Goal: Task Accomplishment & Management: Use online tool/utility

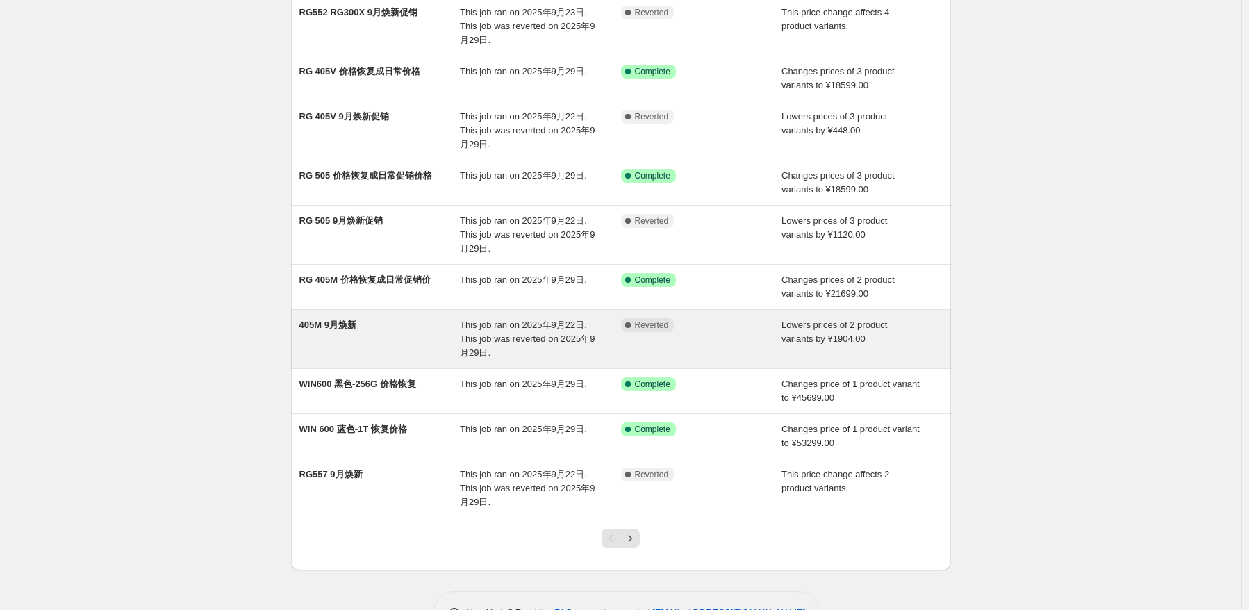
scroll to position [139, 0]
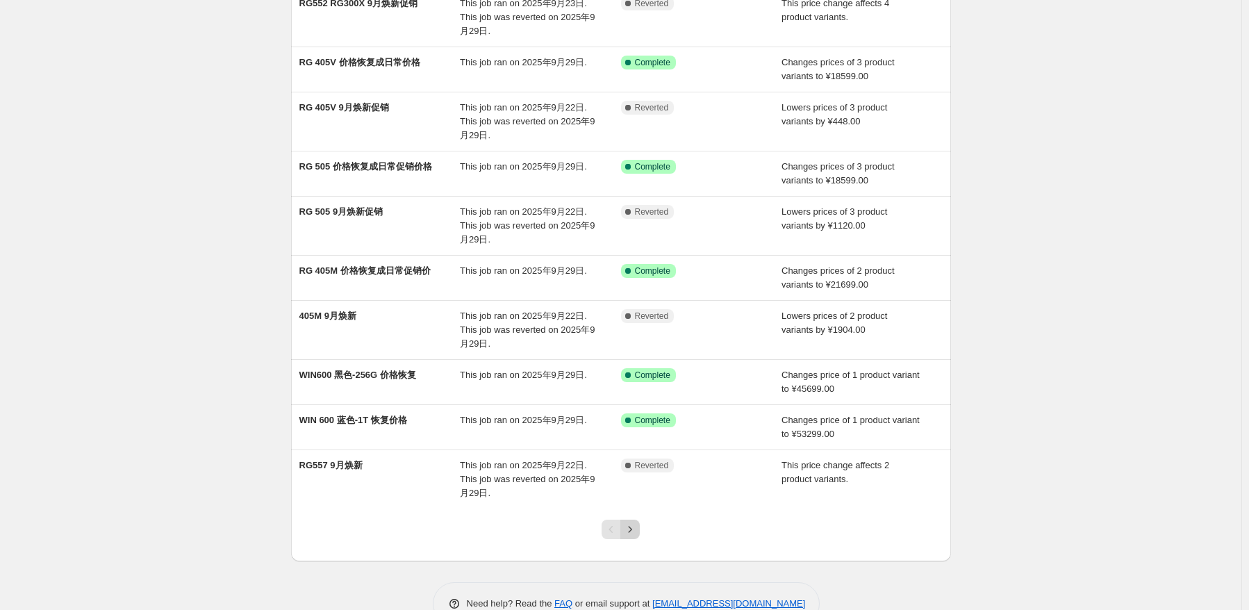
click at [635, 524] on icon "Next" at bounding box center [630, 529] width 14 height 14
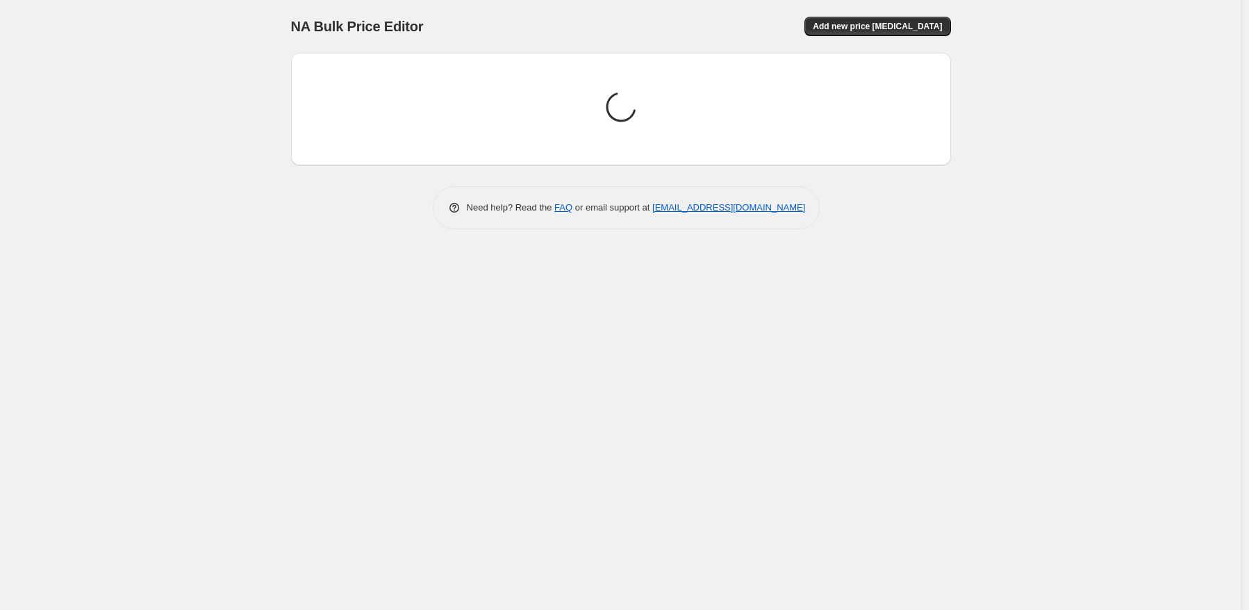
scroll to position [0, 0]
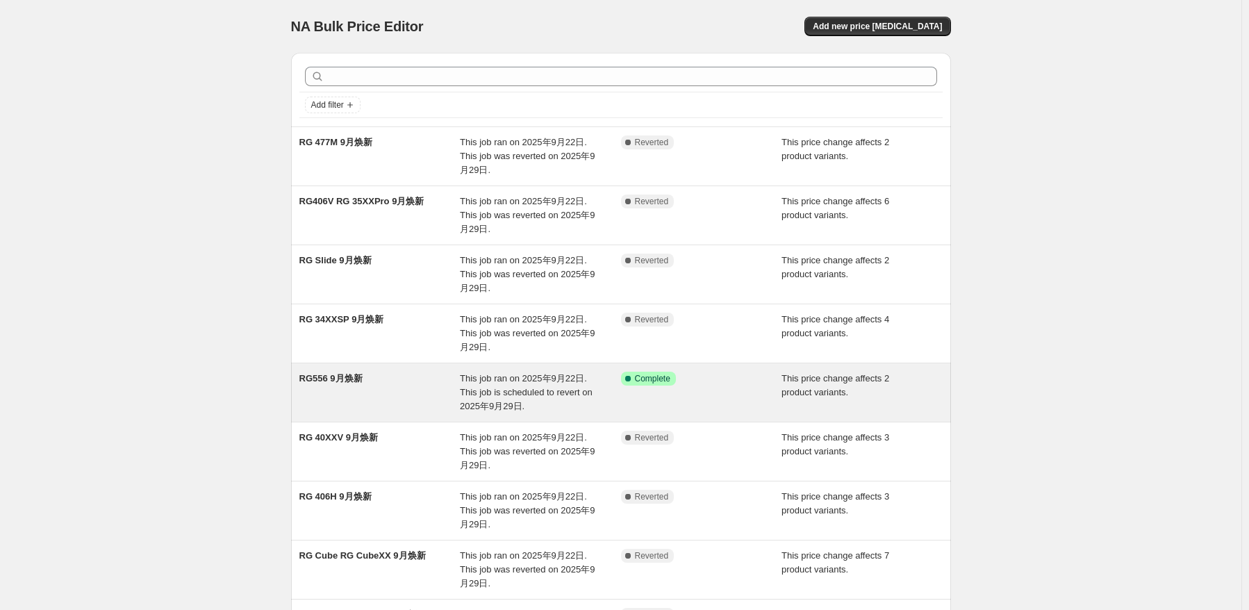
click at [733, 400] on div "Success Complete Complete" at bounding box center [701, 393] width 161 height 42
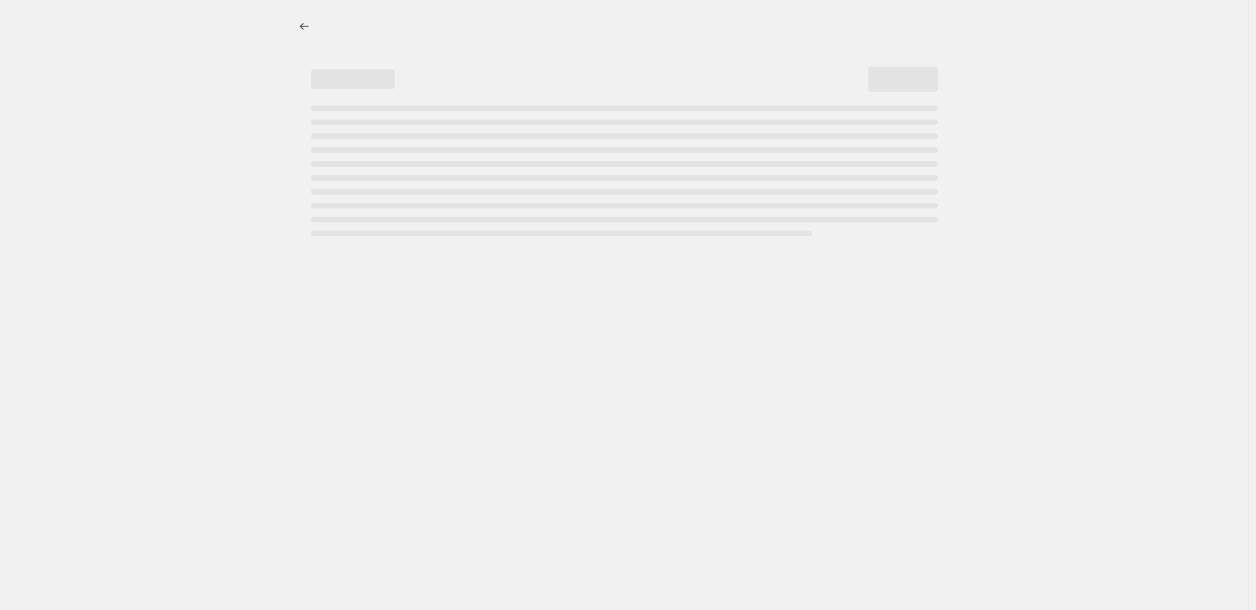
select select "pcap"
select select "no_change"
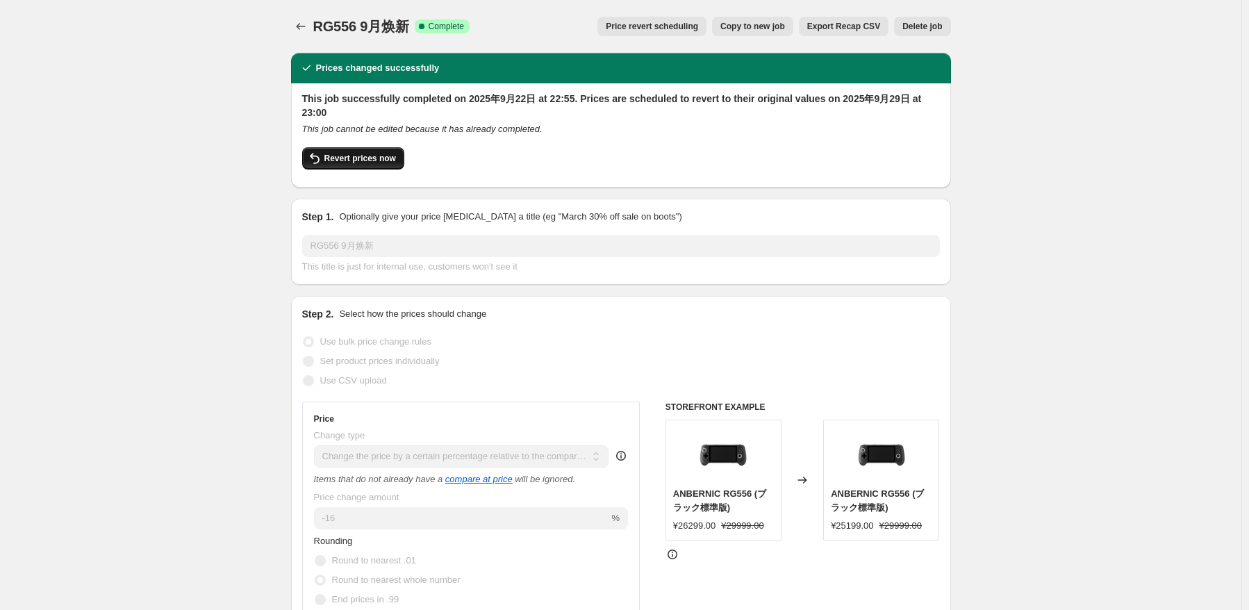
click at [384, 153] on span "Revert prices now" at bounding box center [360, 158] width 72 height 11
checkbox input "false"
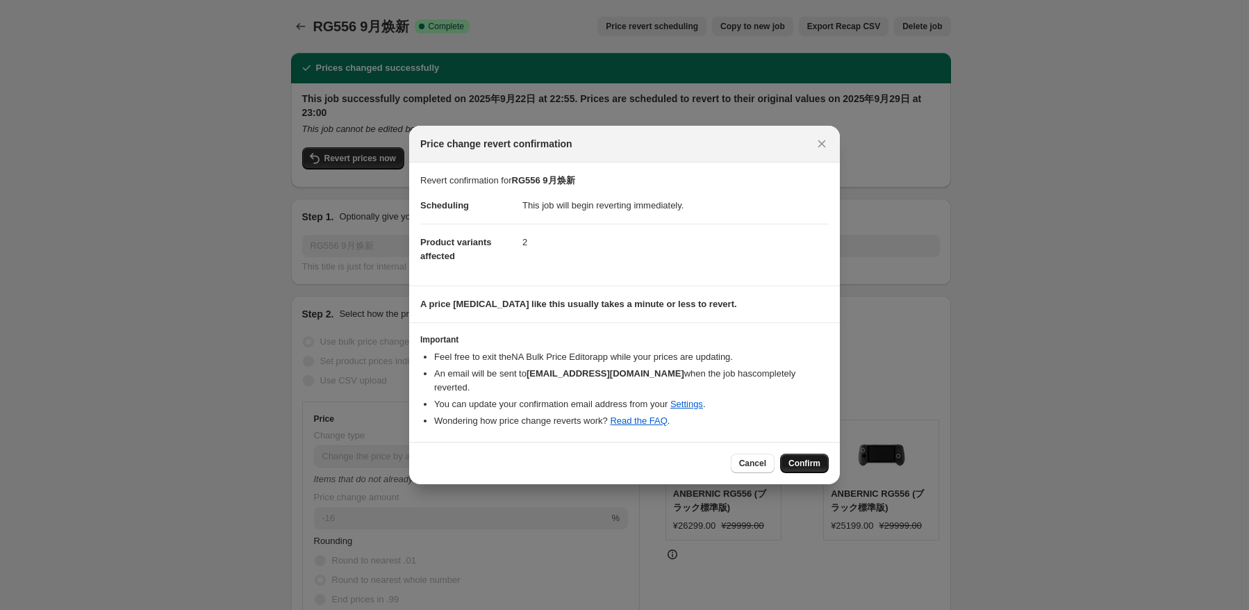
click at [823, 460] on button "Confirm" at bounding box center [804, 462] width 49 height 19
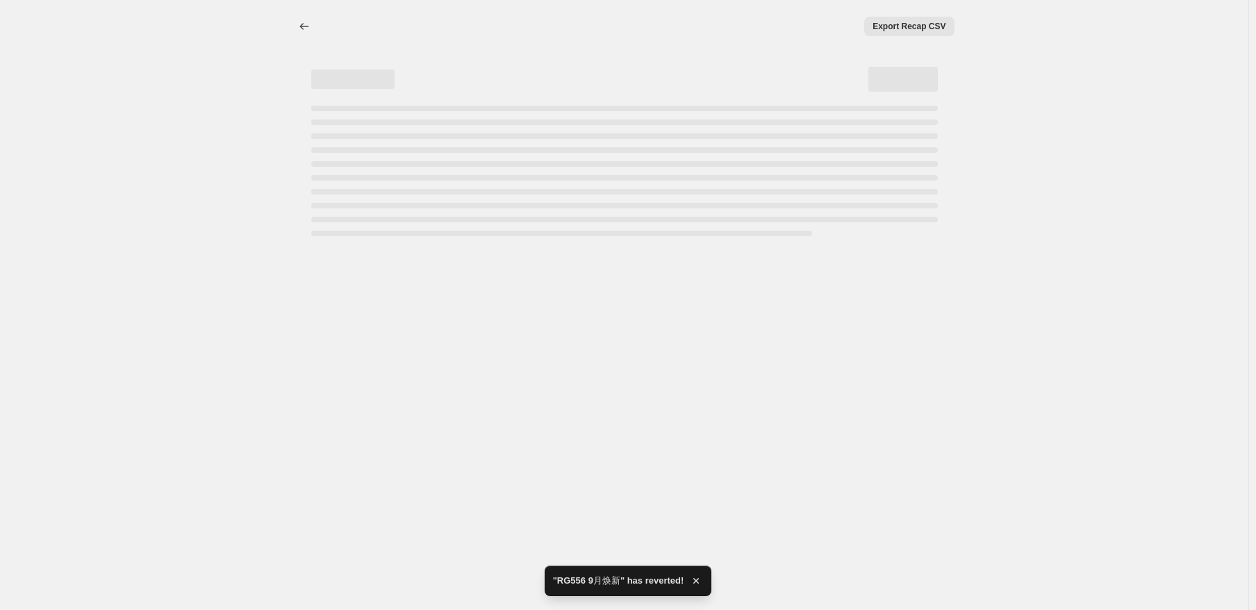
select select "pcap"
select select "no_change"
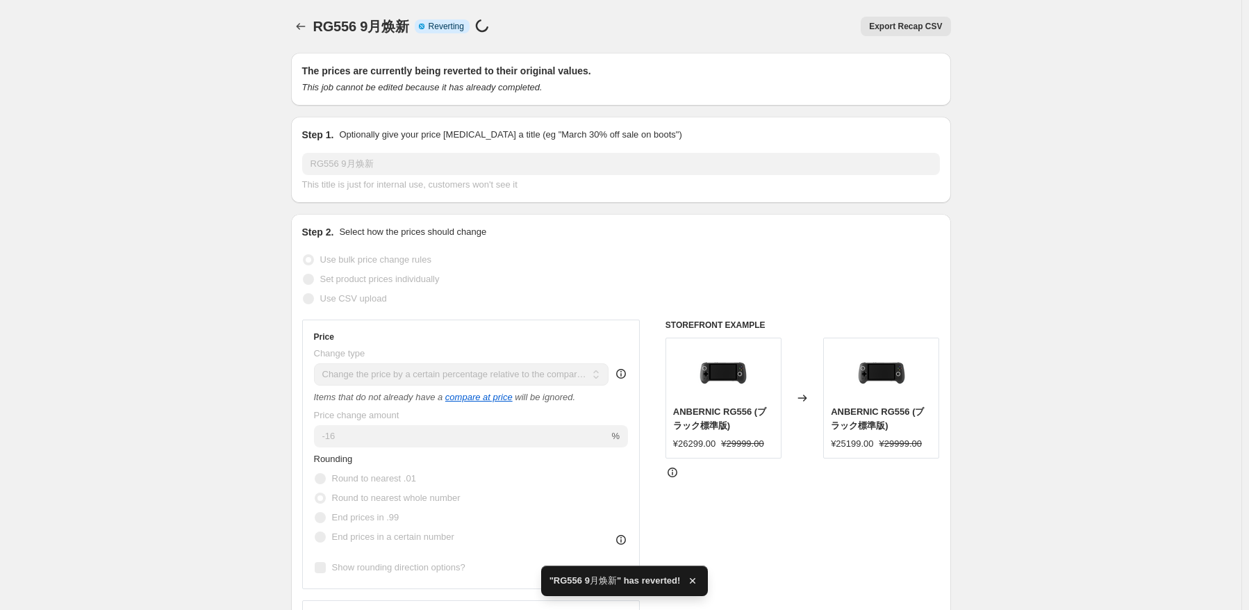
checkbox input "true"
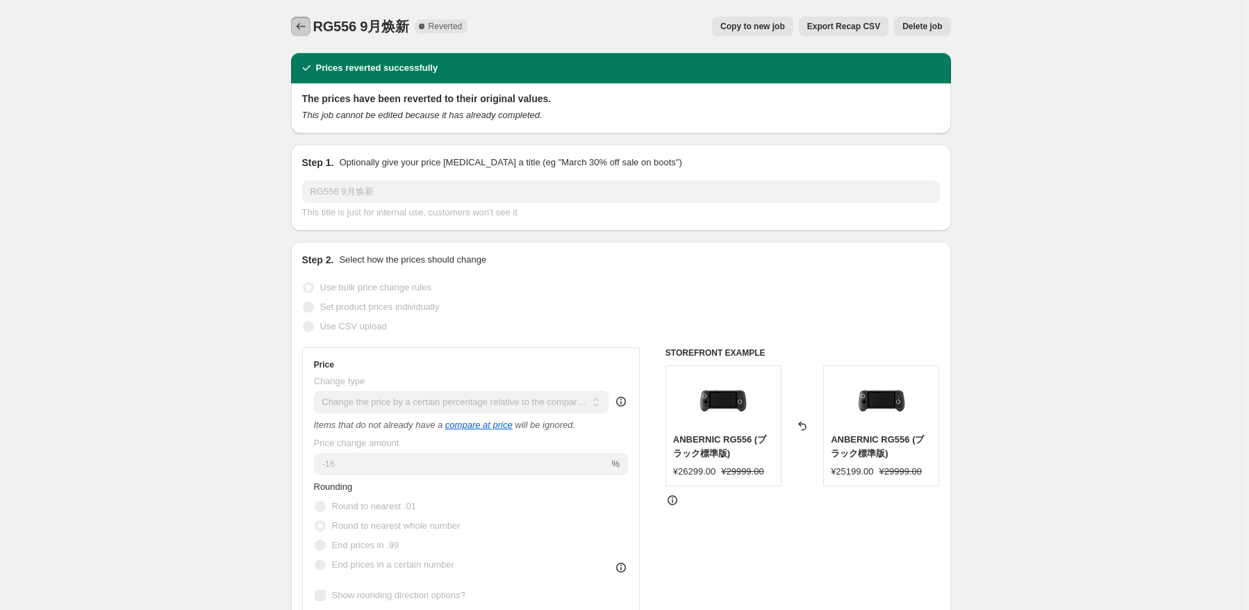
click at [302, 27] on icon "Price change jobs" at bounding box center [301, 26] width 14 height 14
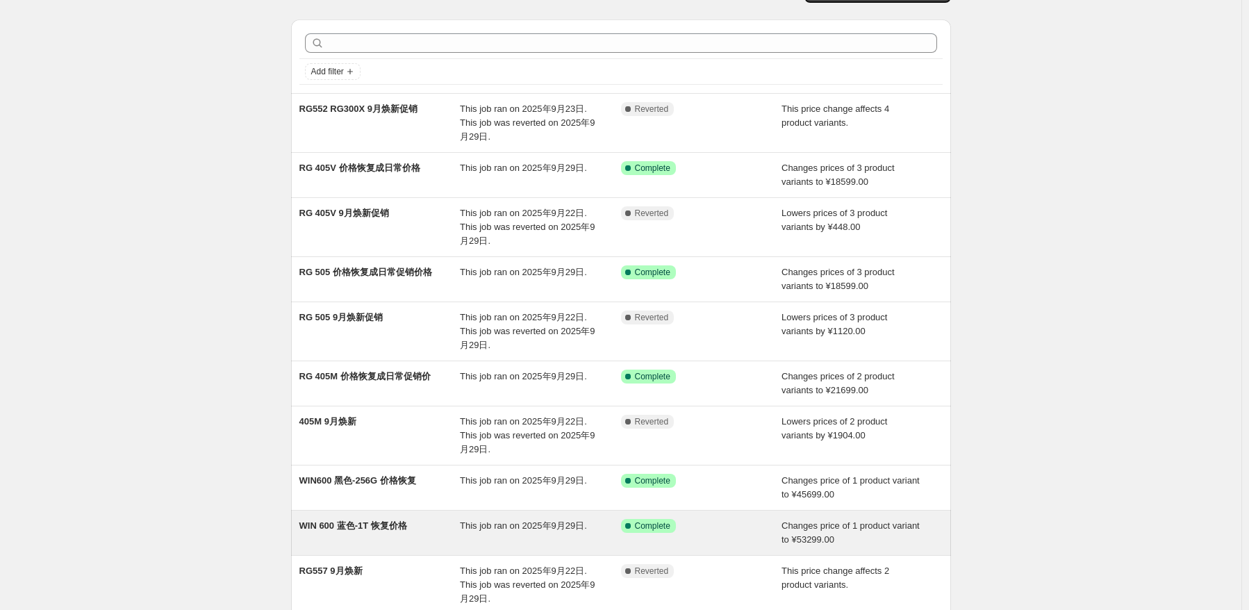
scroll to position [172, 0]
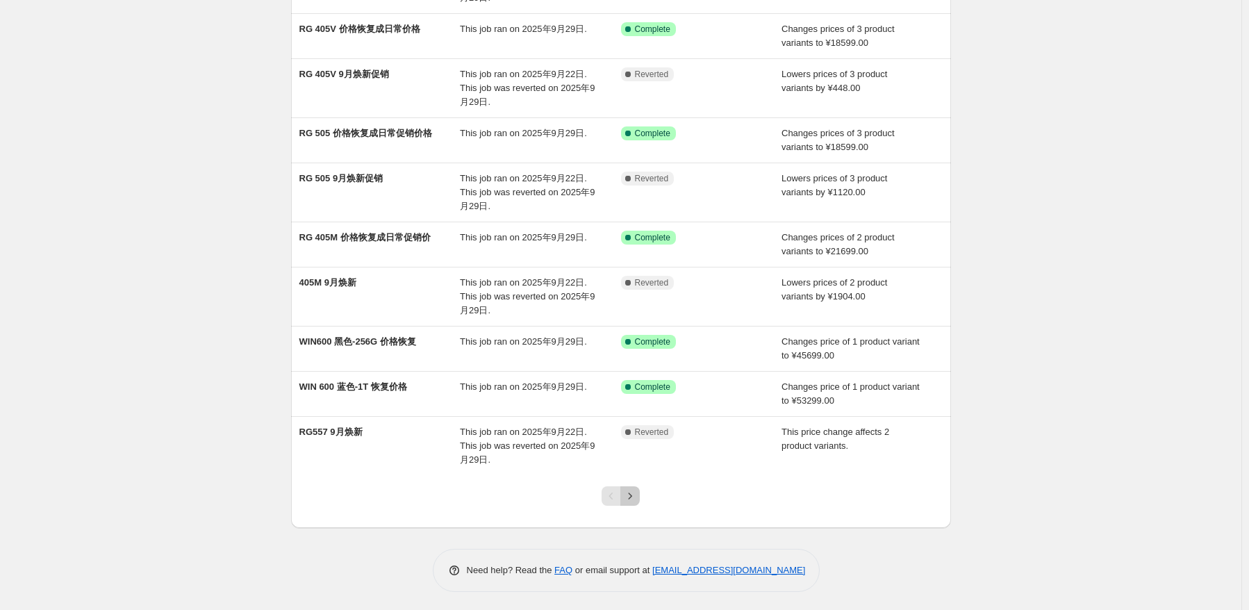
click at [627, 500] on icon "Next" at bounding box center [630, 496] width 14 height 14
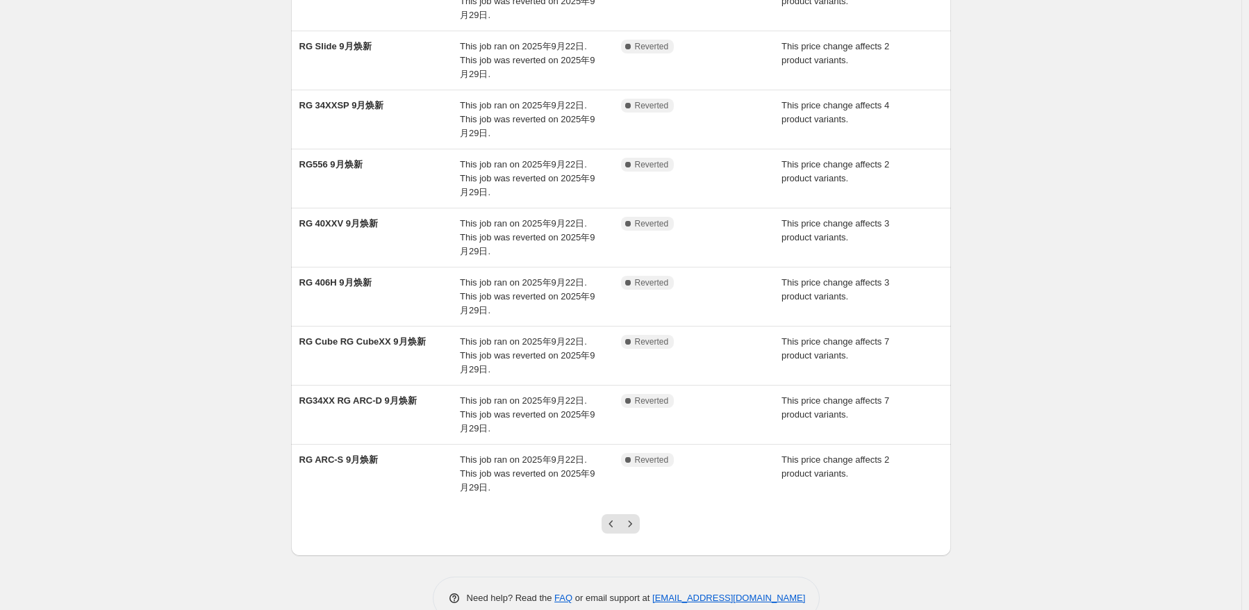
scroll to position [242, 0]
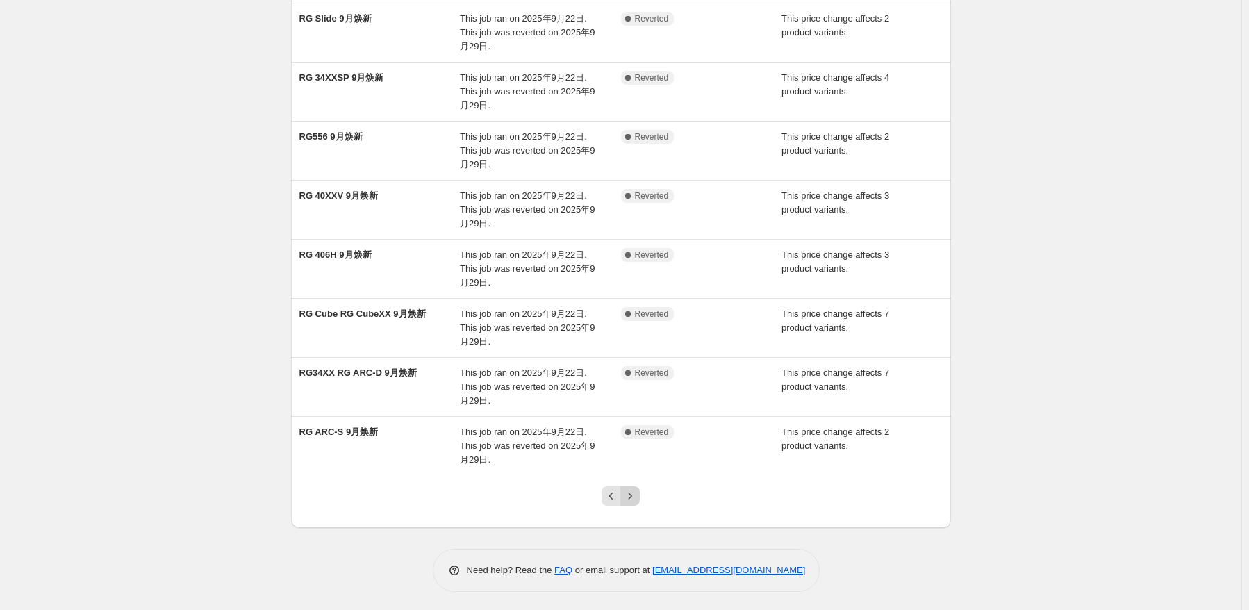
click at [631, 501] on button "Next" at bounding box center [629, 495] width 19 height 19
click at [613, 489] on icon "Previous" at bounding box center [611, 496] width 14 height 14
click at [610, 493] on icon "Previous" at bounding box center [611, 496] width 14 height 14
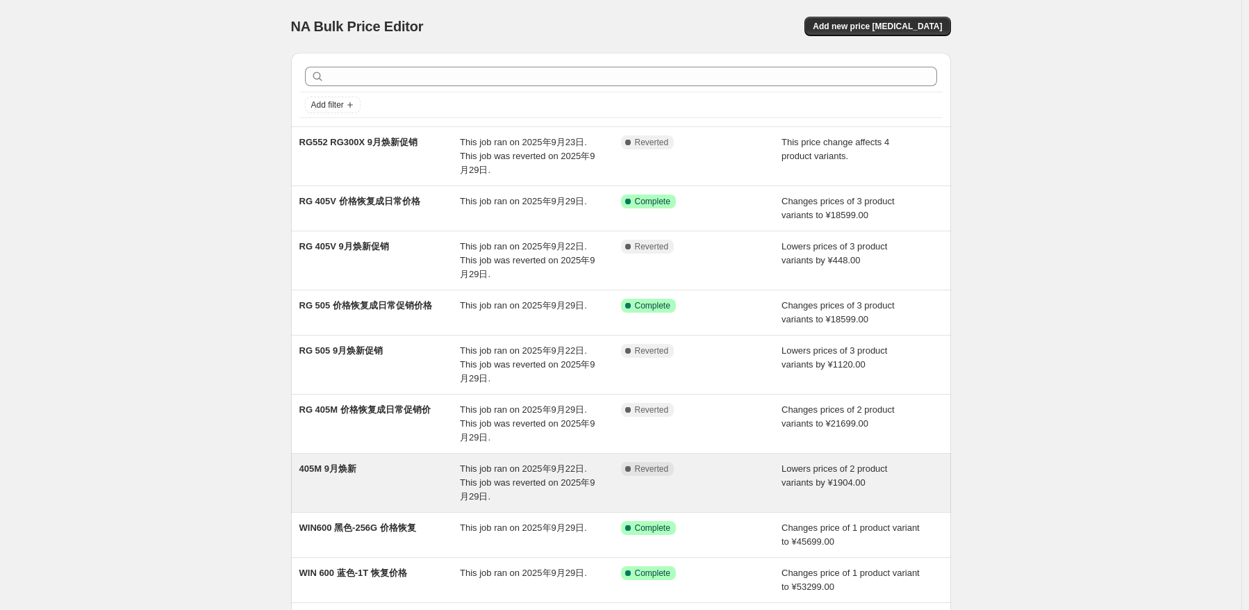
scroll to position [69, 0]
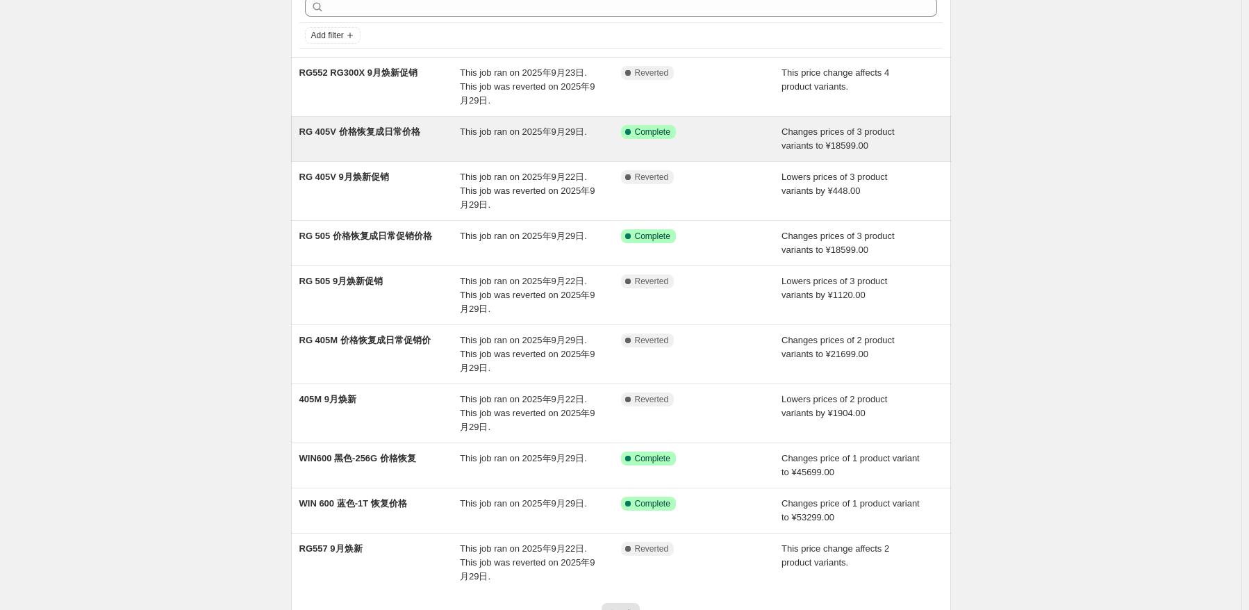
click at [553, 141] on div "This job ran on 2025年9月29日." at bounding box center [540, 139] width 161 height 28
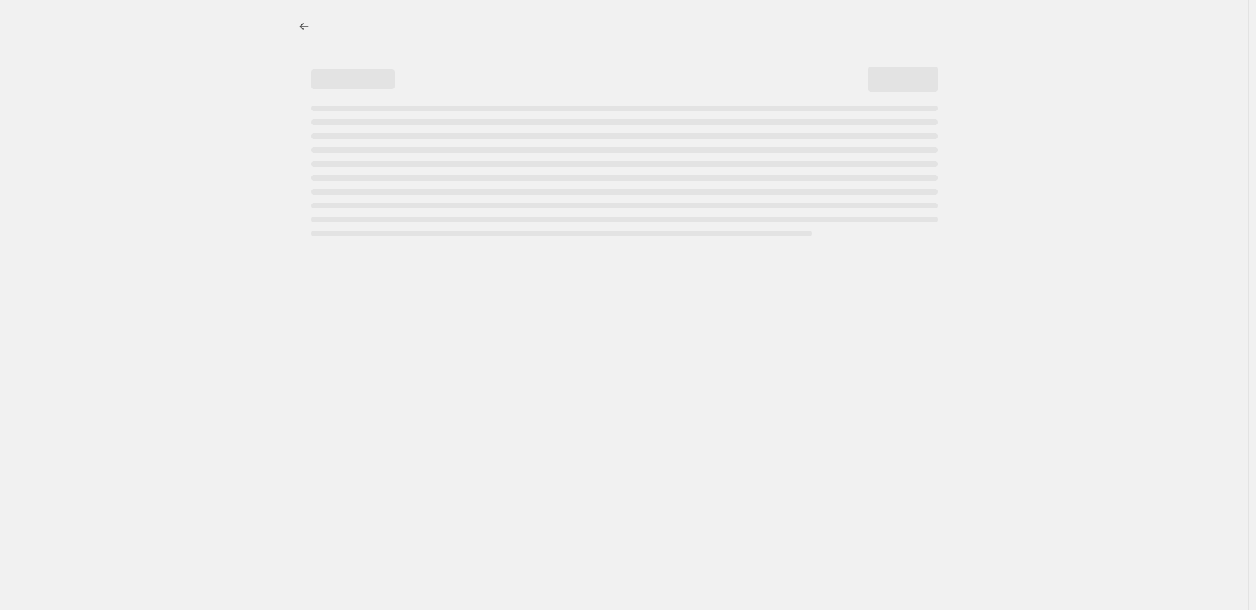
select select "no_change"
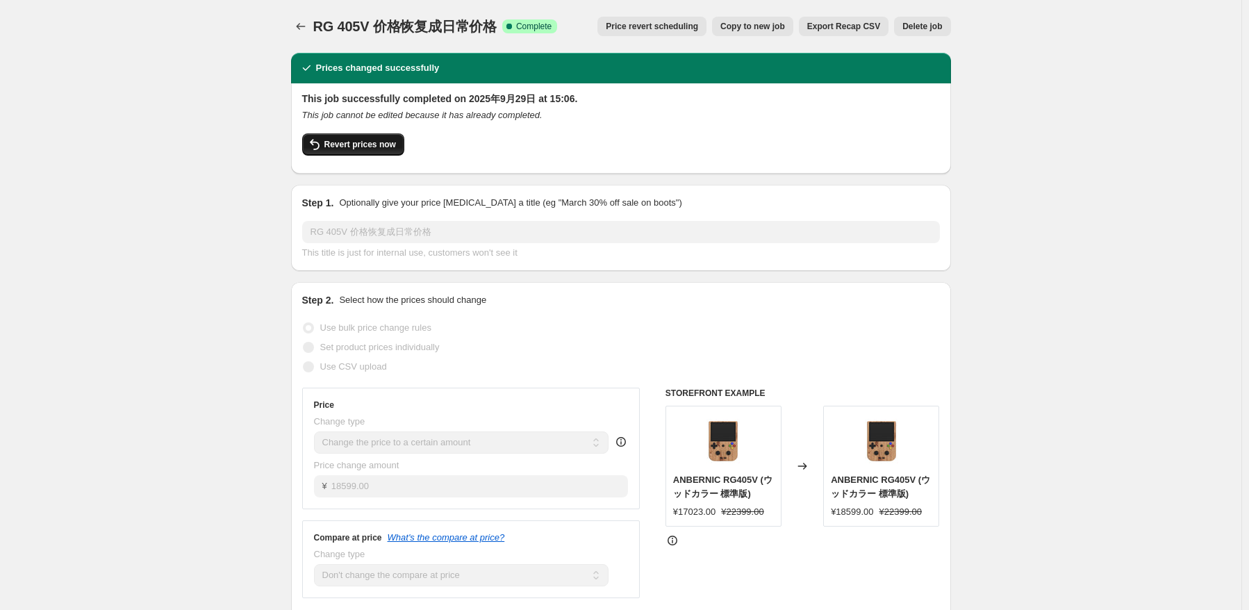
click at [383, 141] on span "Revert prices now" at bounding box center [360, 144] width 72 height 11
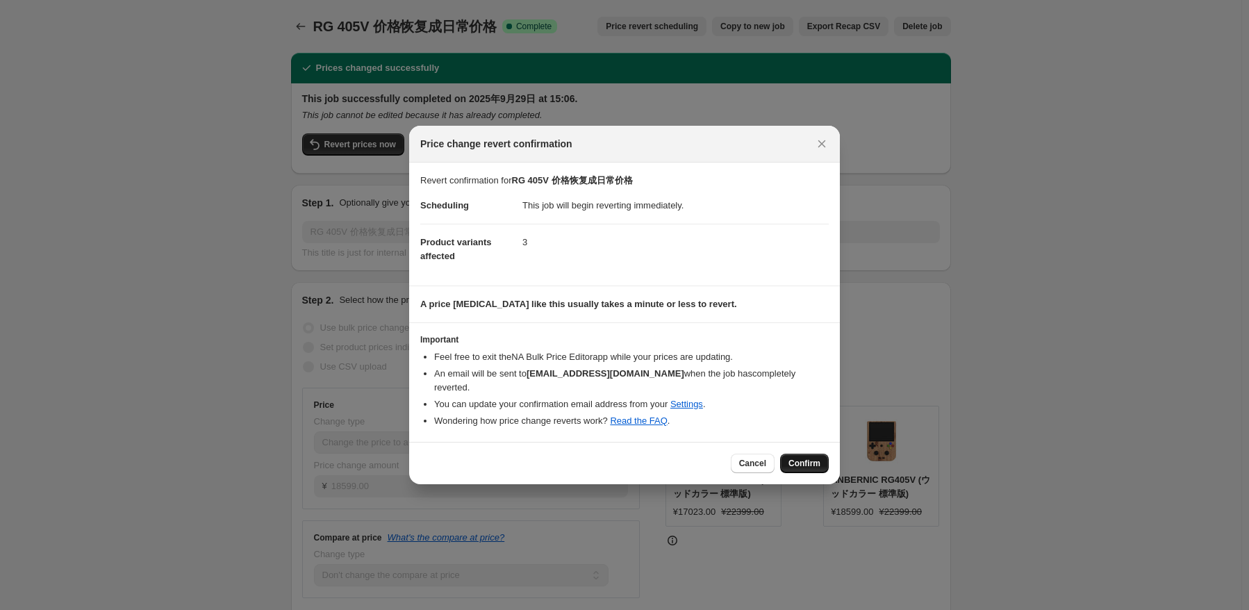
click at [810, 458] on span "Confirm" at bounding box center [804, 463] width 32 height 11
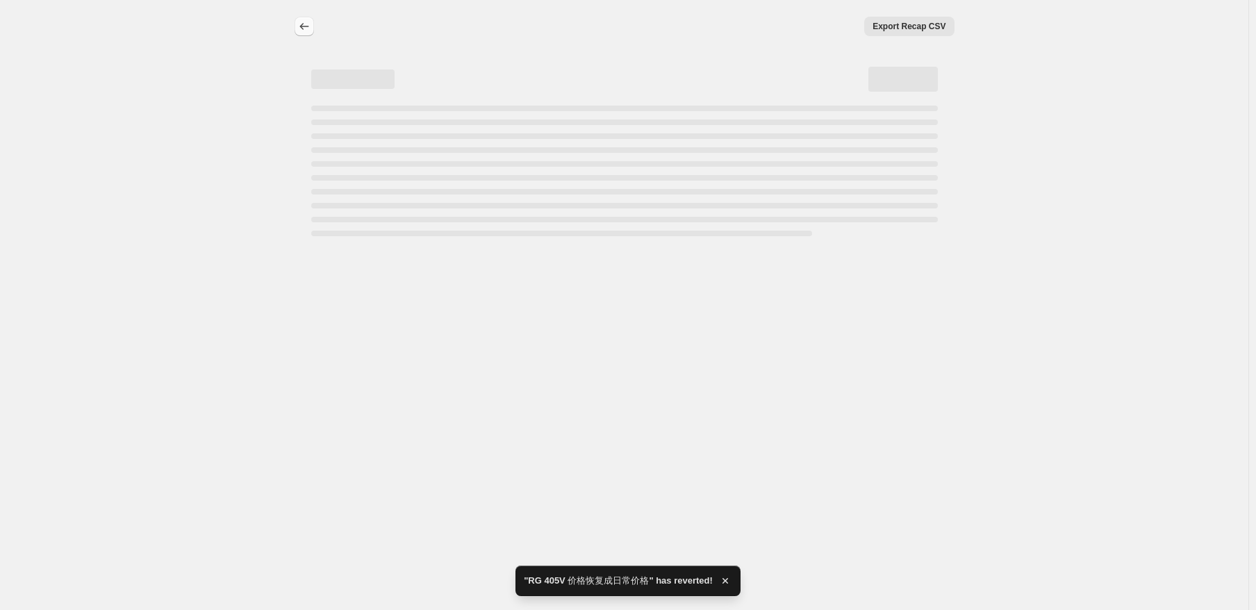
select select "no_change"
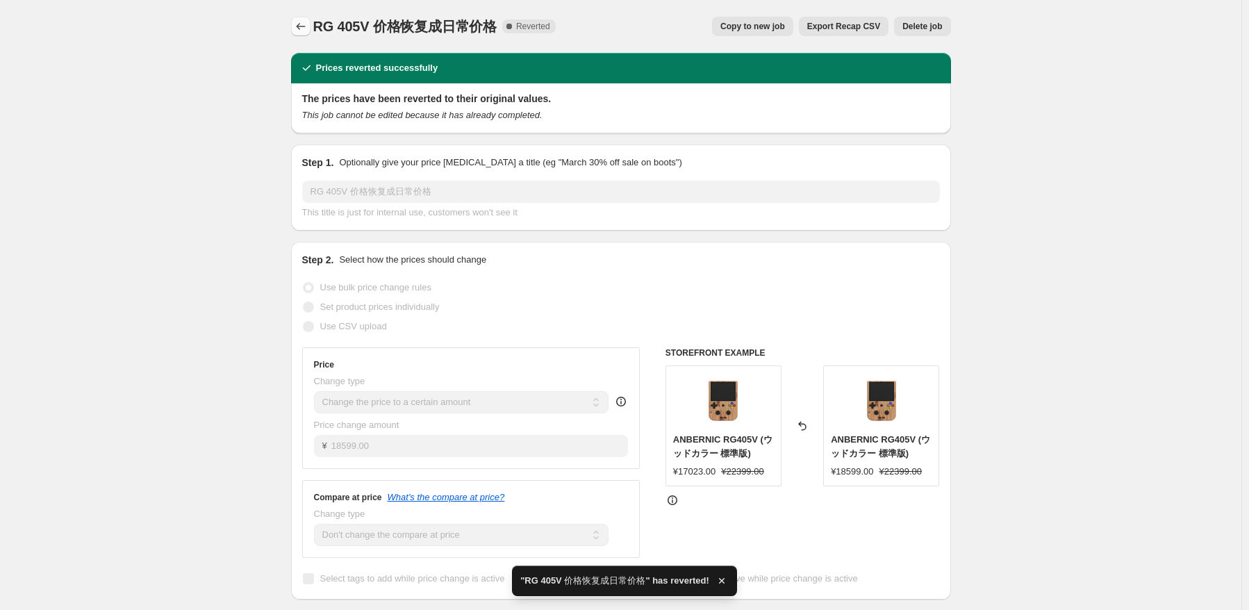
click at [310, 24] on button "Price change jobs" at bounding box center [300, 26] width 19 height 19
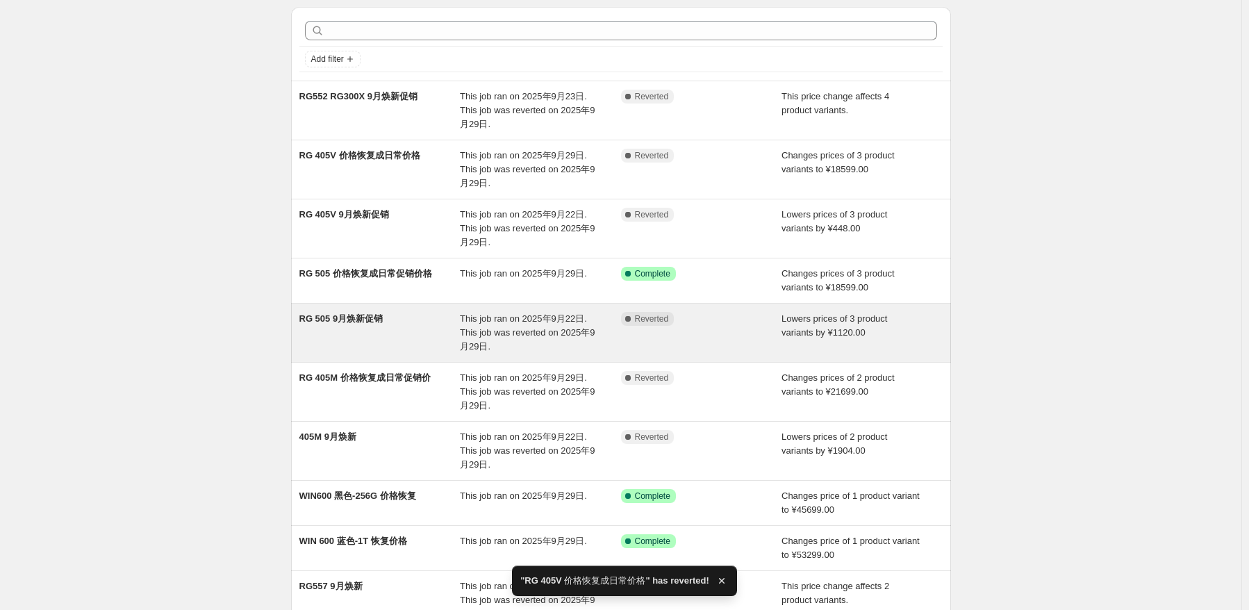
scroll to position [69, 0]
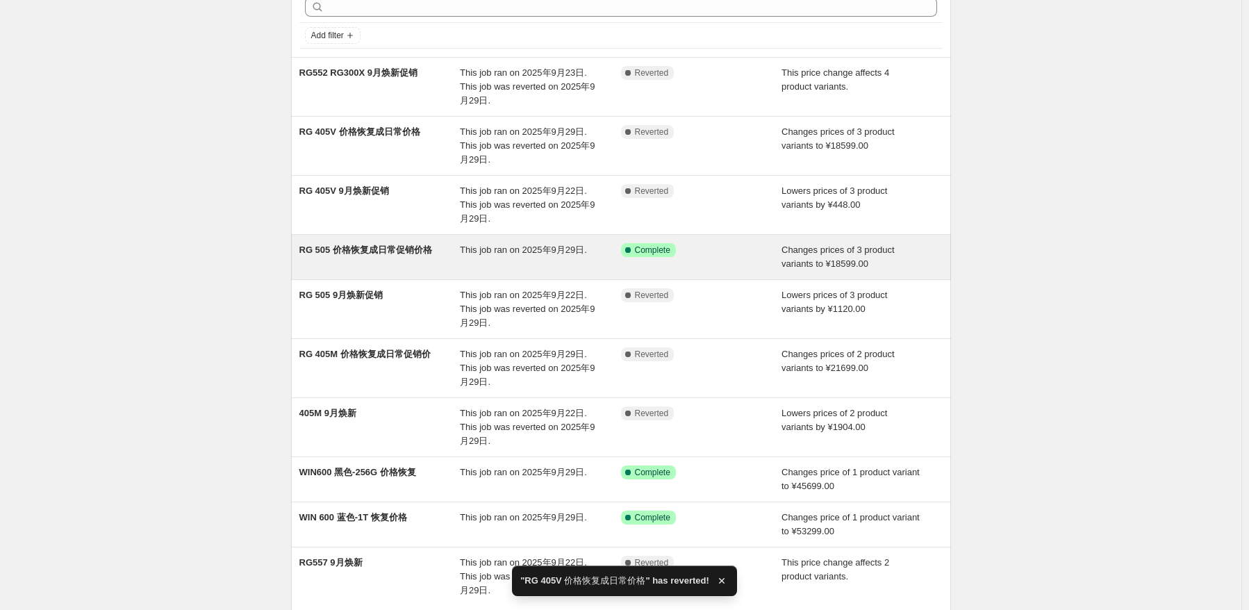
click at [506, 249] on span "This job ran on 2025年9月29日." at bounding box center [523, 249] width 127 height 10
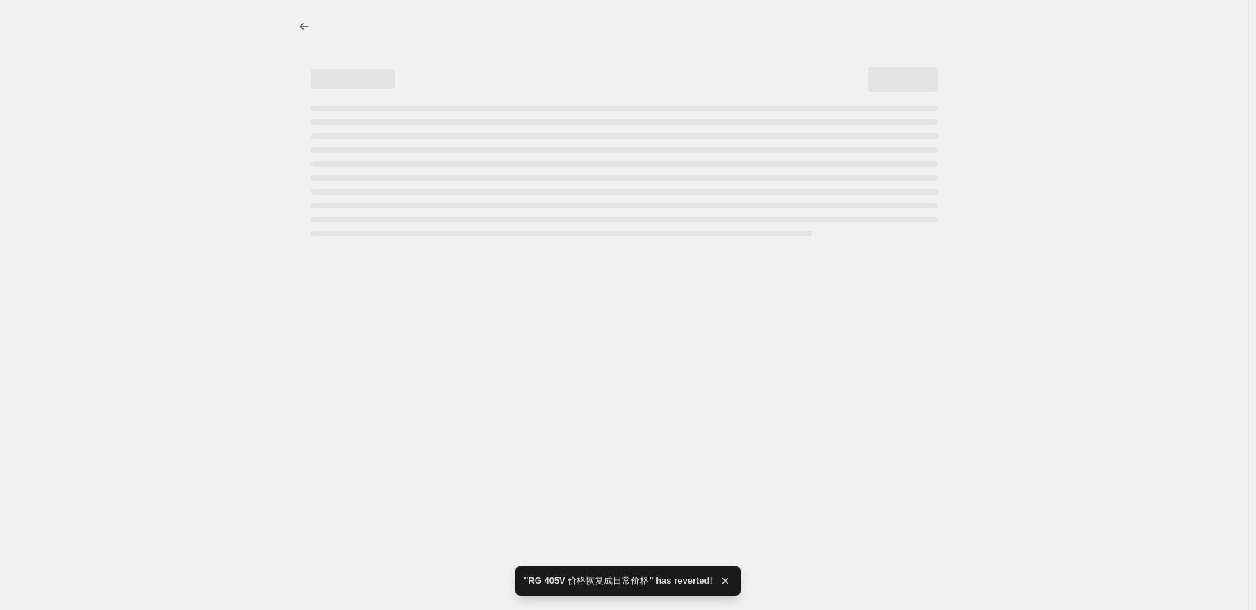
select select "no_change"
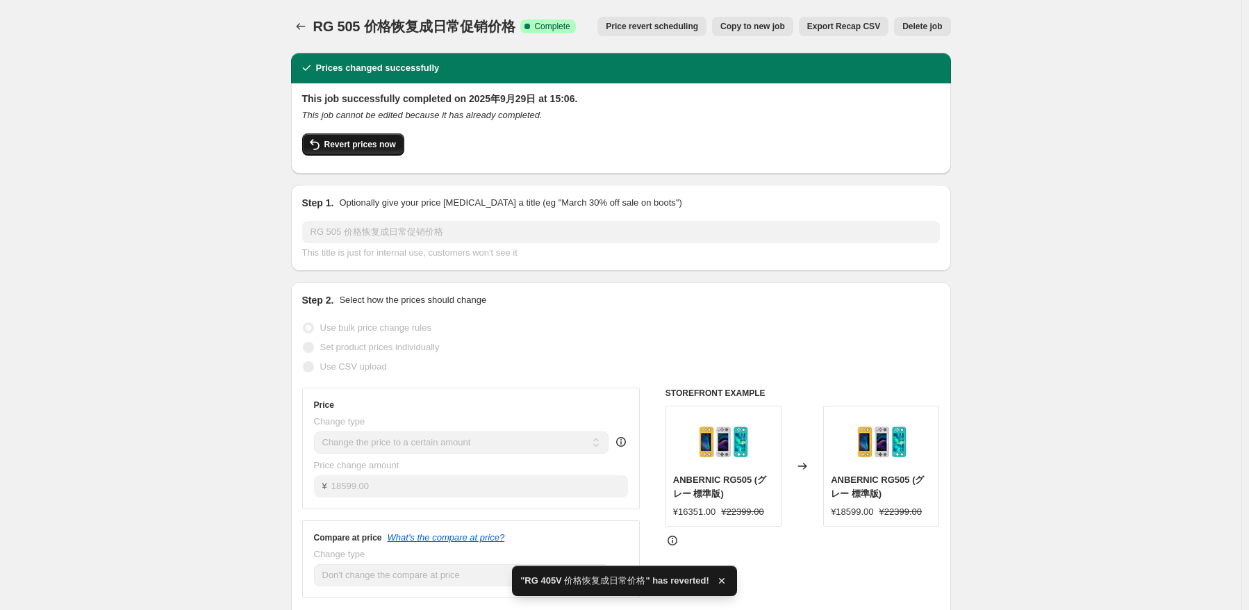
click at [389, 144] on span "Revert prices now" at bounding box center [360, 144] width 72 height 11
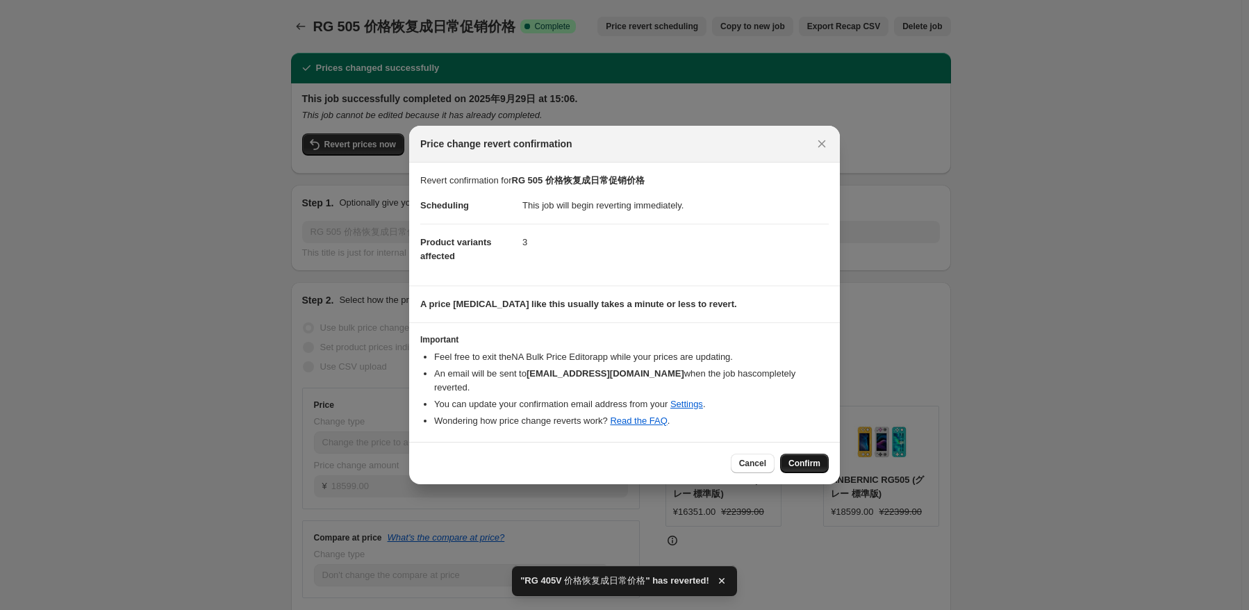
click at [798, 458] on span "Confirm" at bounding box center [804, 463] width 32 height 11
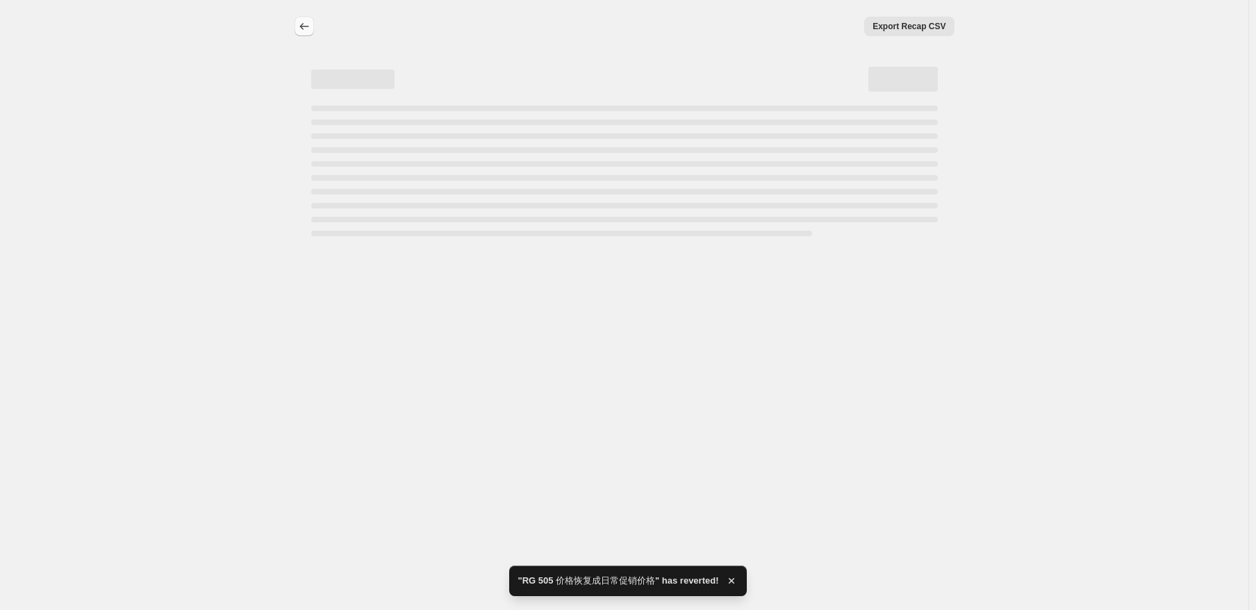
select select "no_change"
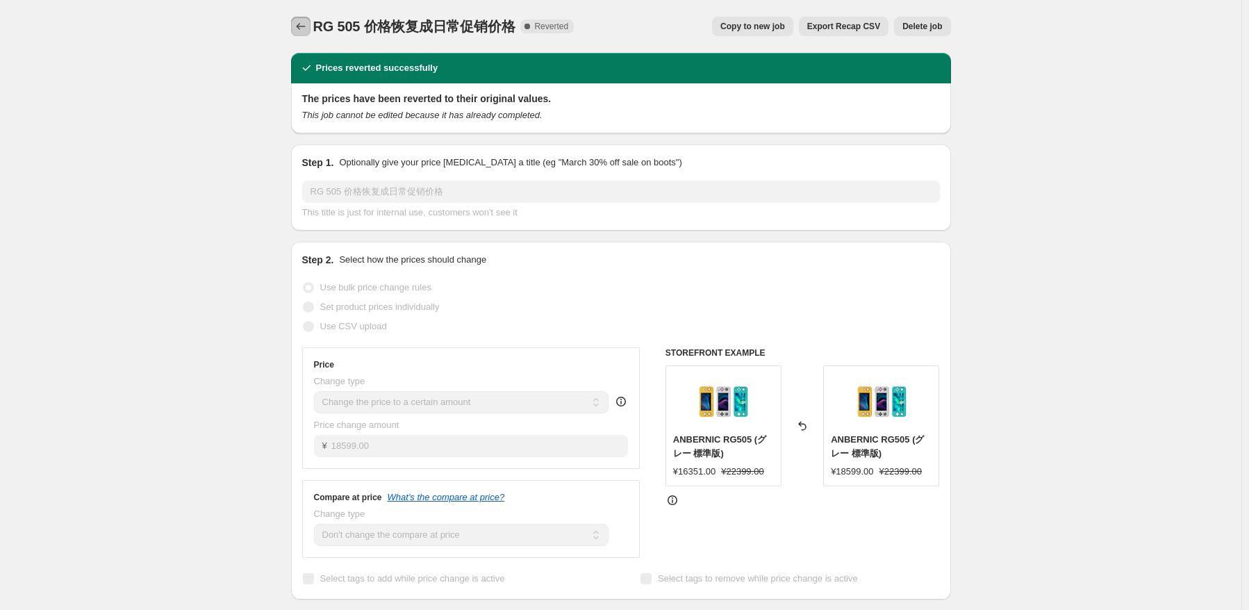
click at [307, 27] on icon "Price change jobs" at bounding box center [301, 26] width 14 height 14
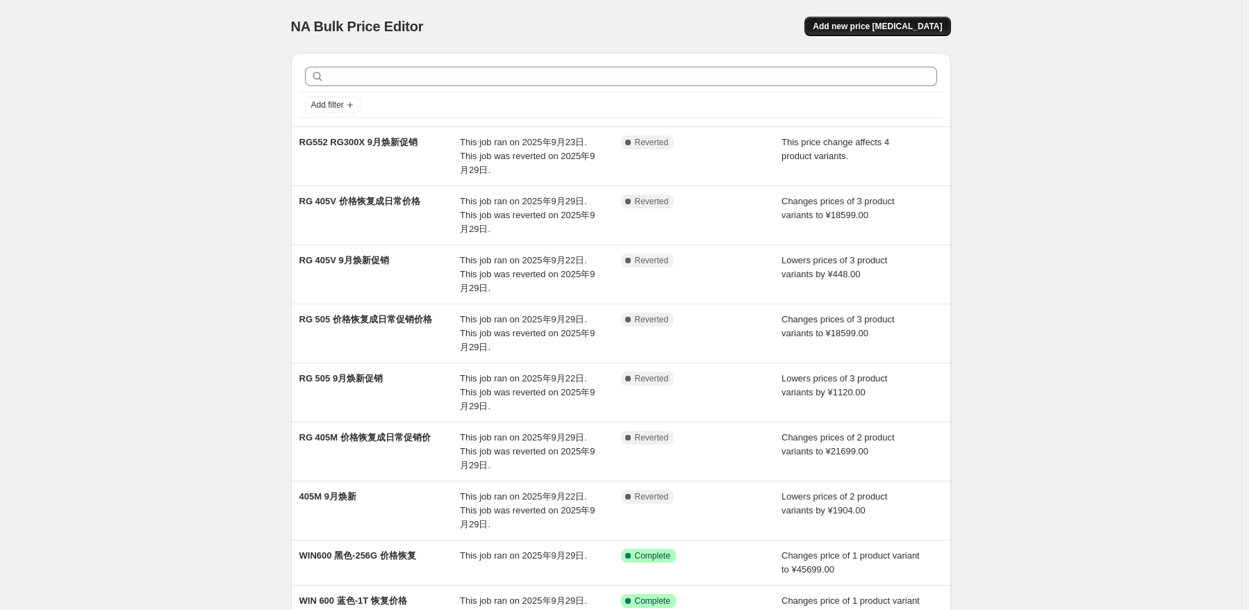
click at [891, 23] on span "Add new price [MEDICAL_DATA]" at bounding box center [876, 26] width 129 height 11
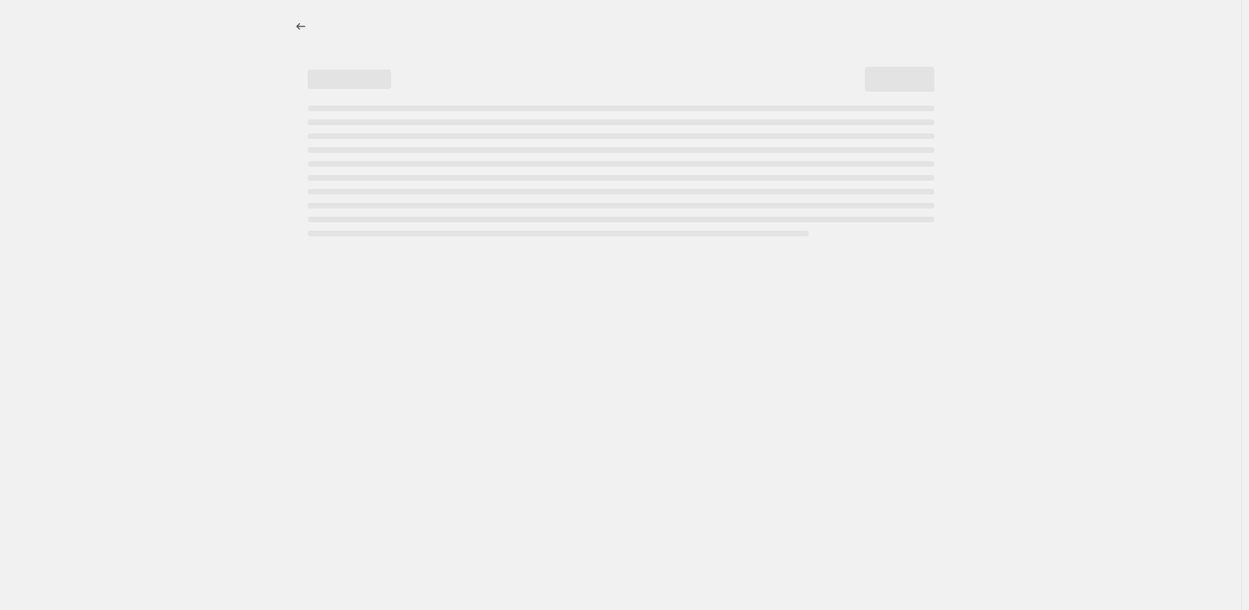
select select "percentage"
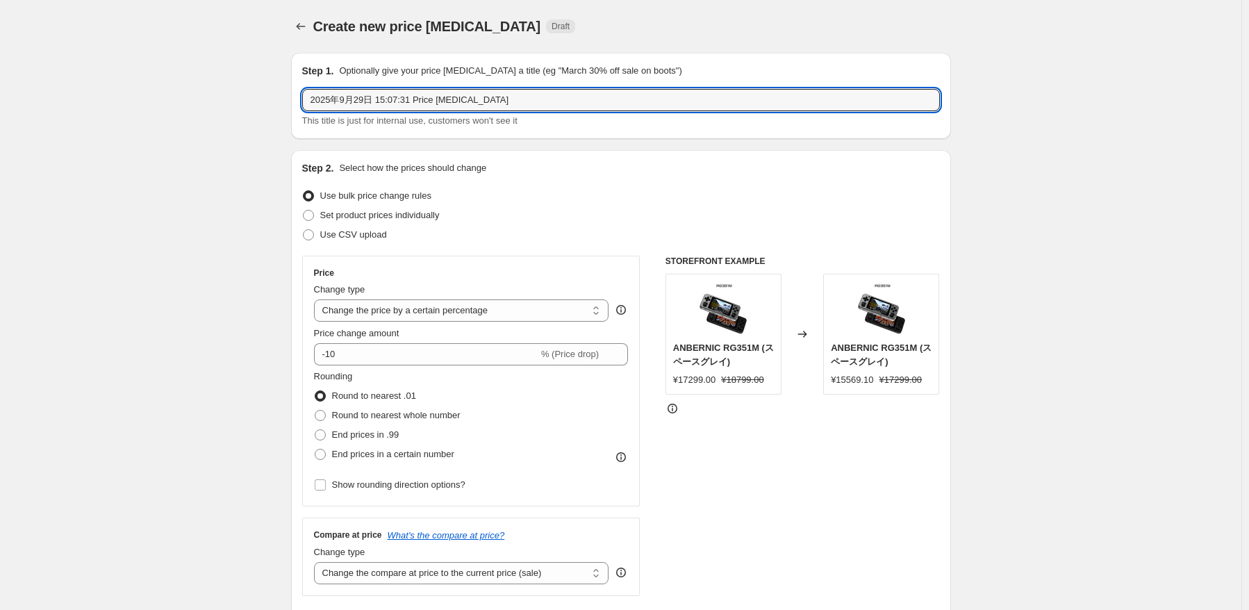
drag, startPoint x: 519, startPoint y: 104, endPoint x: 151, endPoint y: 81, distance: 368.1
type input "w"
type input "RG 405M 价格恢复"
drag, startPoint x: 476, startPoint y: 303, endPoint x: 483, endPoint y: 320, distance: 18.1
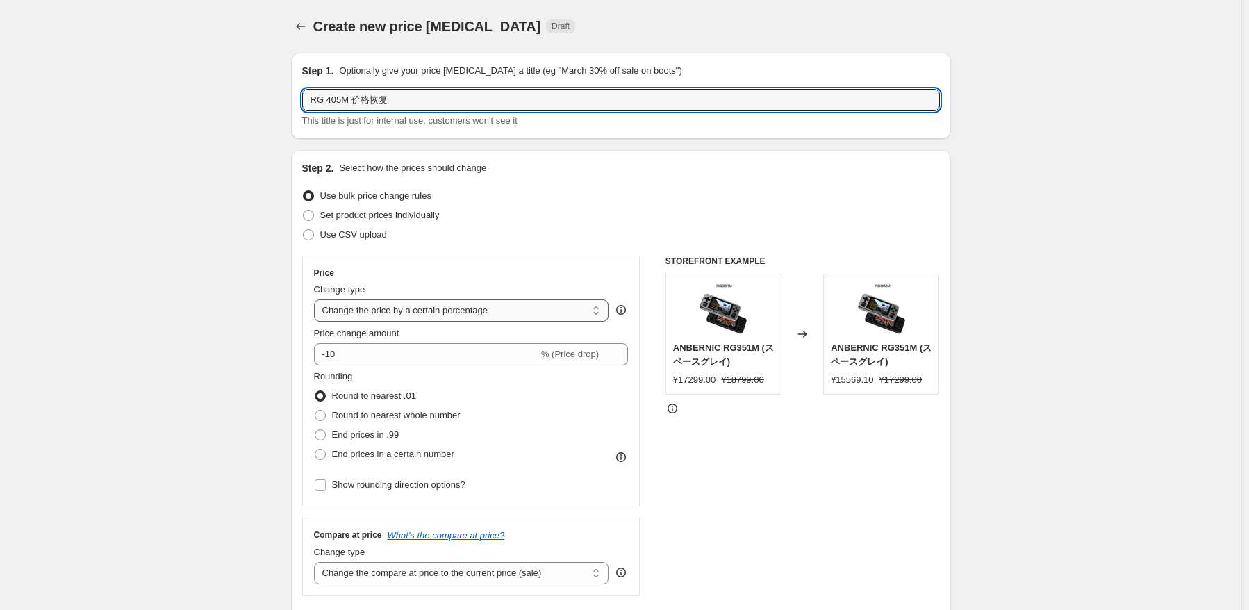
click at [476, 303] on select "Change the price to a certain amount Change the price by a certain amount Chang…" at bounding box center [461, 310] width 295 height 22
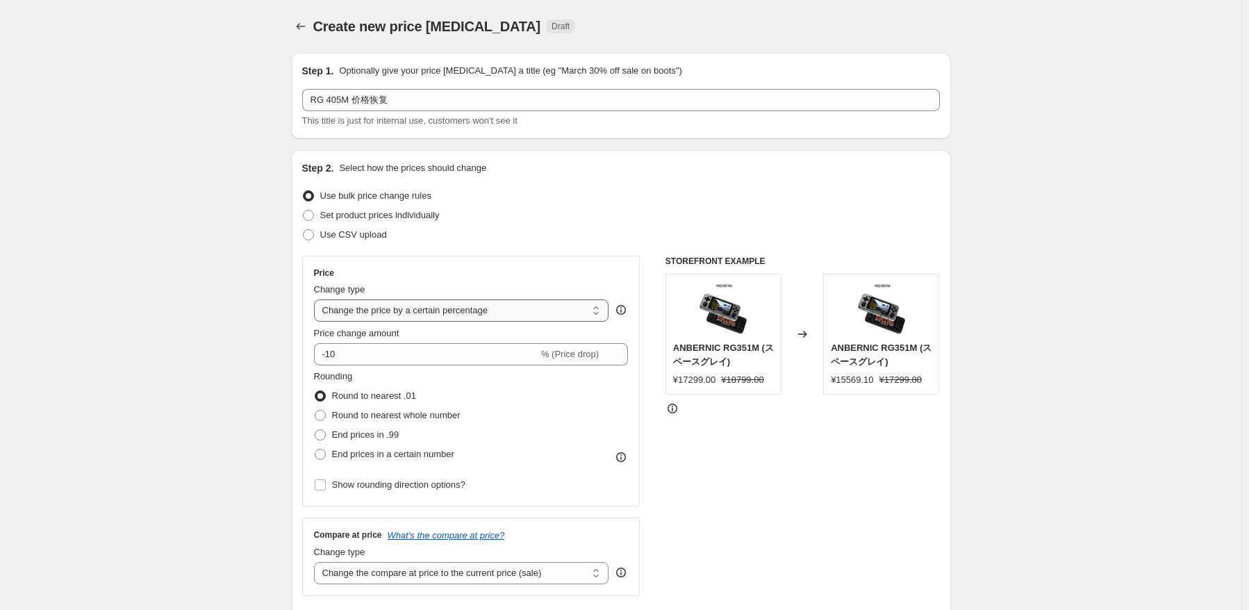
select select "by"
click at [317, 299] on select "Change the price to a certain amount Change the price by a certain amount Chang…" at bounding box center [461, 310] width 295 height 22
type input "-10.00"
click at [506, 319] on select "Change the price to a certain amount Change the price by a certain amount Chang…" at bounding box center [461, 310] width 295 height 22
select select "to"
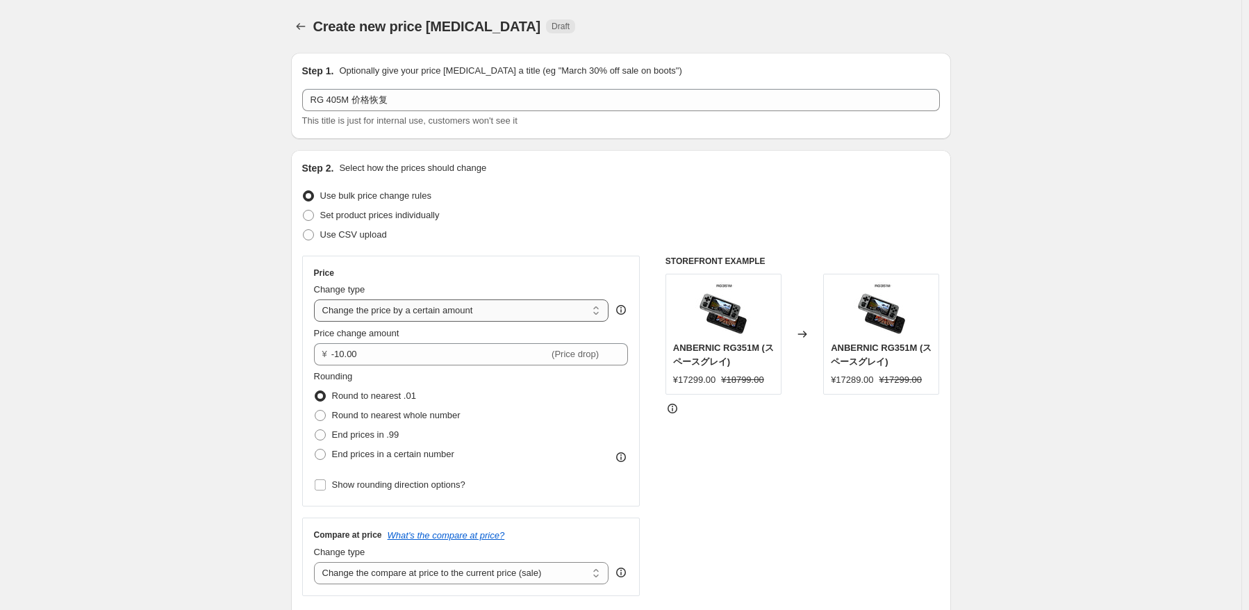
click at [317, 299] on select "Change the price to a certain amount Change the price by a certain amount Chang…" at bounding box center [461, 310] width 295 height 22
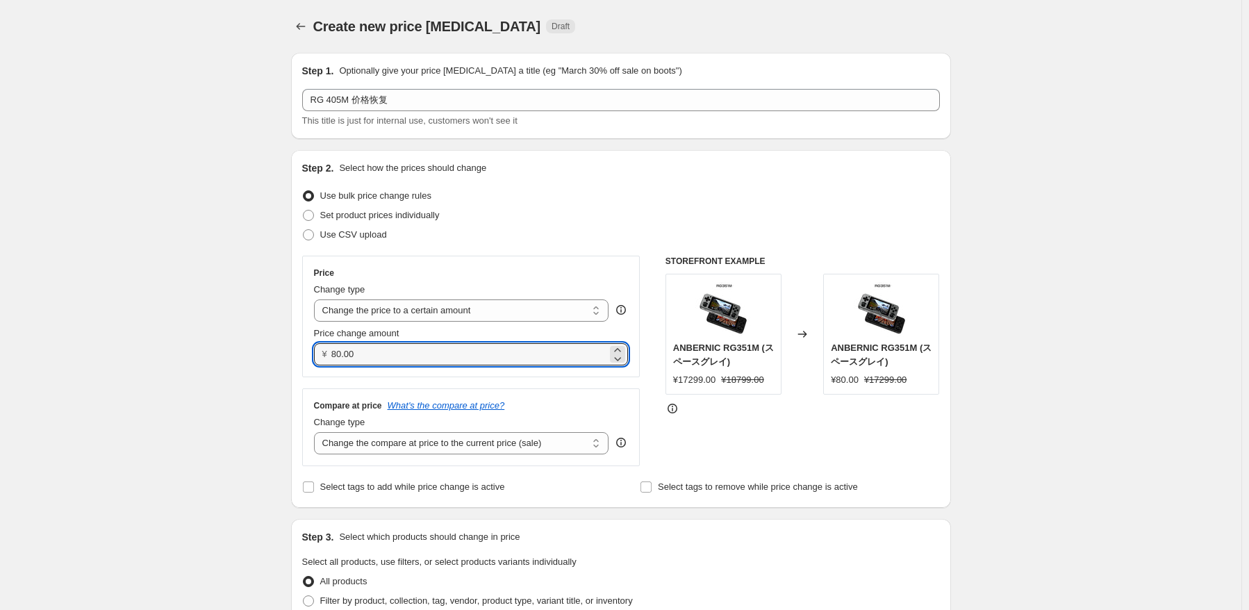
drag, startPoint x: 453, startPoint y: 363, endPoint x: 264, endPoint y: 349, distance: 189.4
drag, startPoint x: 417, startPoint y: 353, endPoint x: 408, endPoint y: 356, distance: 8.6
click at [417, 353] on input "80.00" at bounding box center [469, 354] width 276 height 22
drag, startPoint x: 408, startPoint y: 356, endPoint x: 250, endPoint y: 344, distance: 158.7
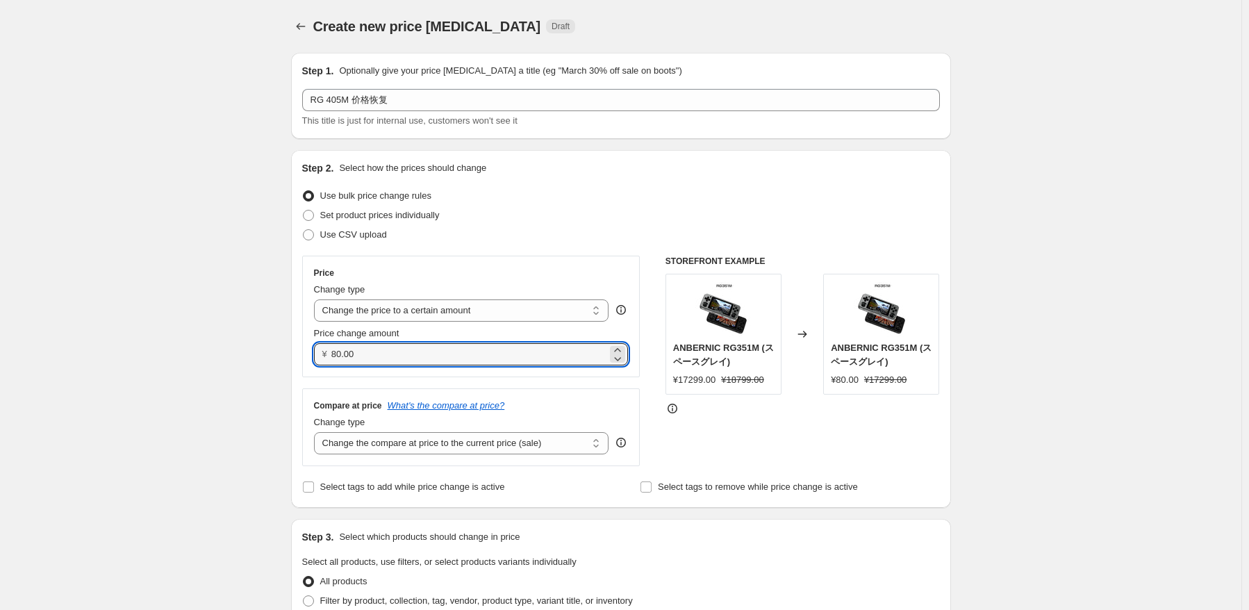
paste input "21699"
type input "21699.00"
click at [558, 433] on select "Change the compare at price to the current price (sale) Change the compare at p…" at bounding box center [461, 443] width 295 height 22
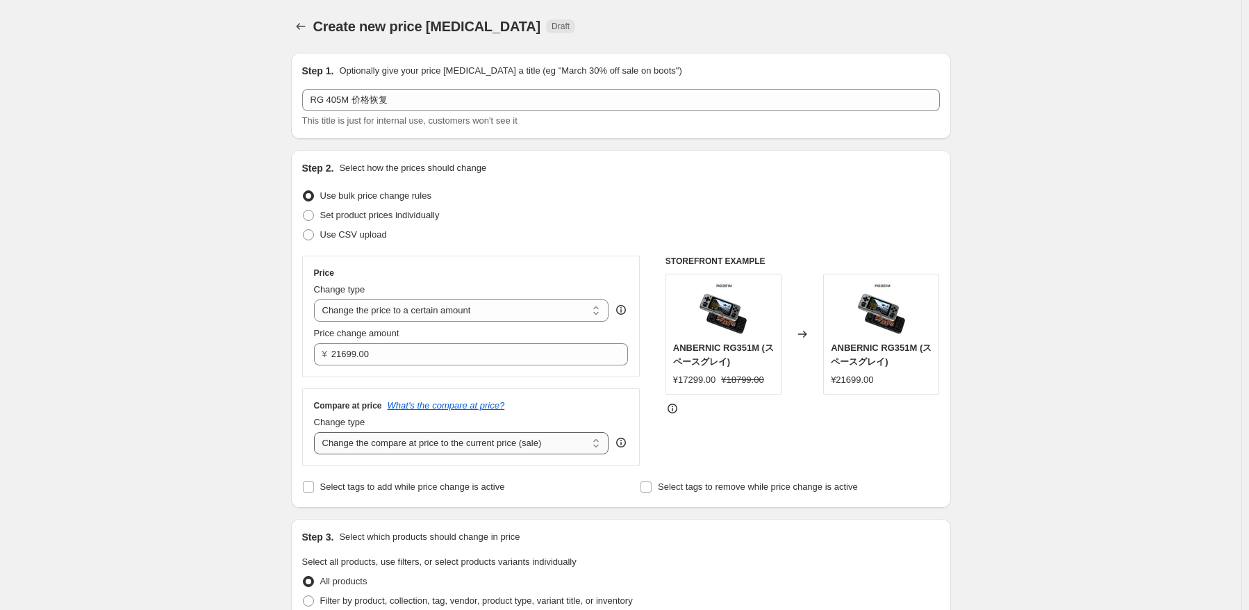
click at [317, 433] on select "Change the compare at price to the current price (sale) Change the compare at p…" at bounding box center [461, 443] width 295 height 22
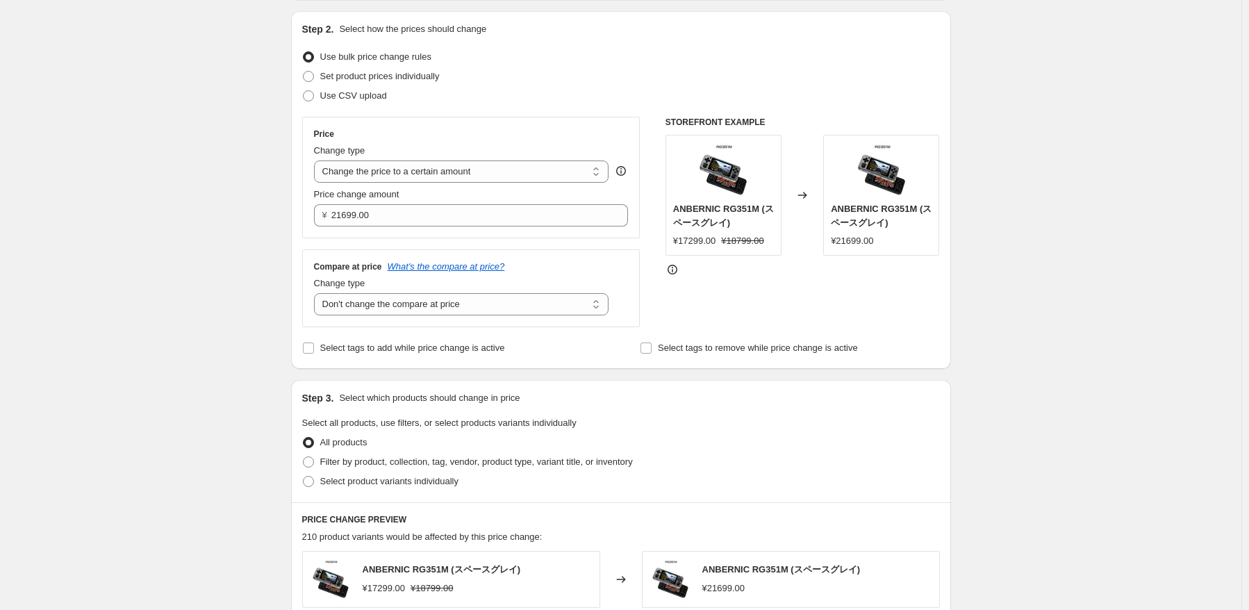
scroll to position [278, 0]
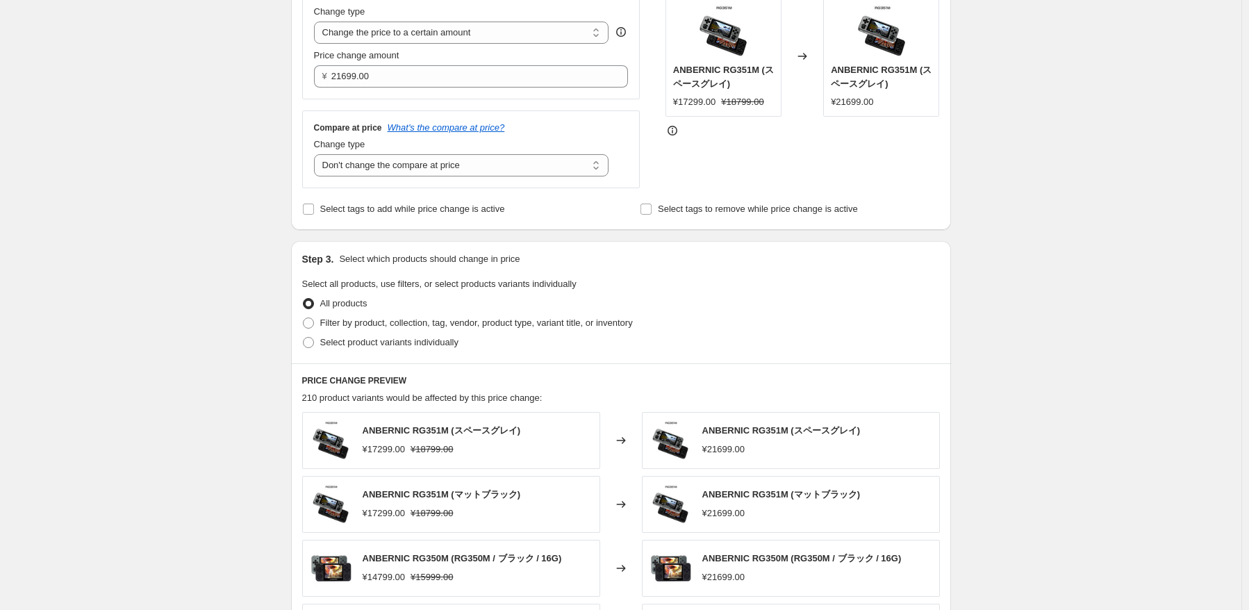
click at [501, 153] on div "Change type Change the compare at price to the current price (sale) Change the …" at bounding box center [461, 156] width 295 height 39
click at [470, 181] on div "Compare at price What's the compare at price? Change type Change the compare at…" at bounding box center [471, 149] width 338 height 78
click at [470, 172] on select "Change the compare at price to the current price (sale) Change the compare at p…" at bounding box center [461, 165] width 295 height 22
select select "ep"
click at [317, 155] on select "Change the compare at price to the current price (sale) Change the compare at p…" at bounding box center [461, 165] width 295 height 22
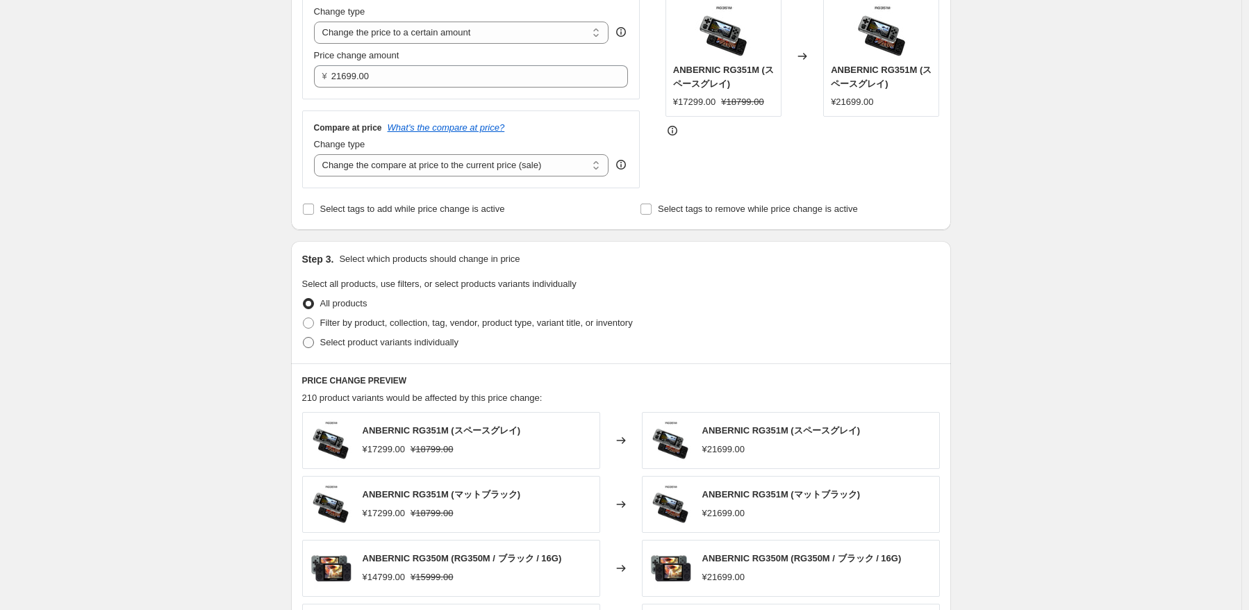
click at [353, 342] on span "Select product variants individually" at bounding box center [389, 342] width 138 height 10
click at [303, 337] on input "Select product variants individually" at bounding box center [303, 337] width 1 height 1
radio input "true"
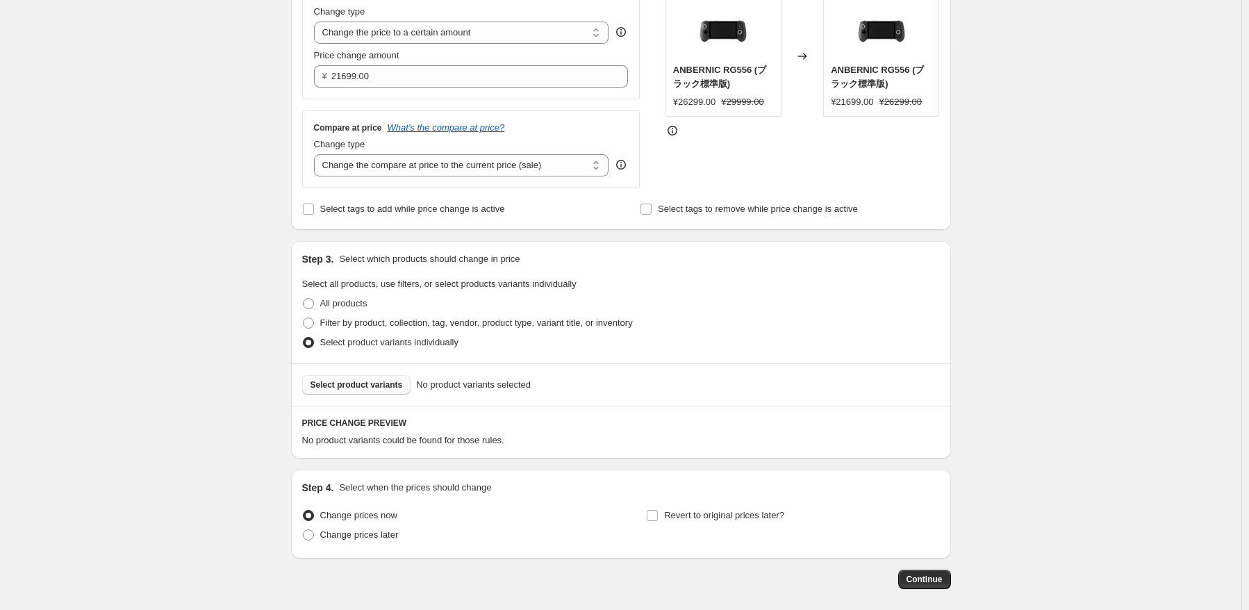
click at [379, 392] on button "Select product variants" at bounding box center [356, 384] width 109 height 19
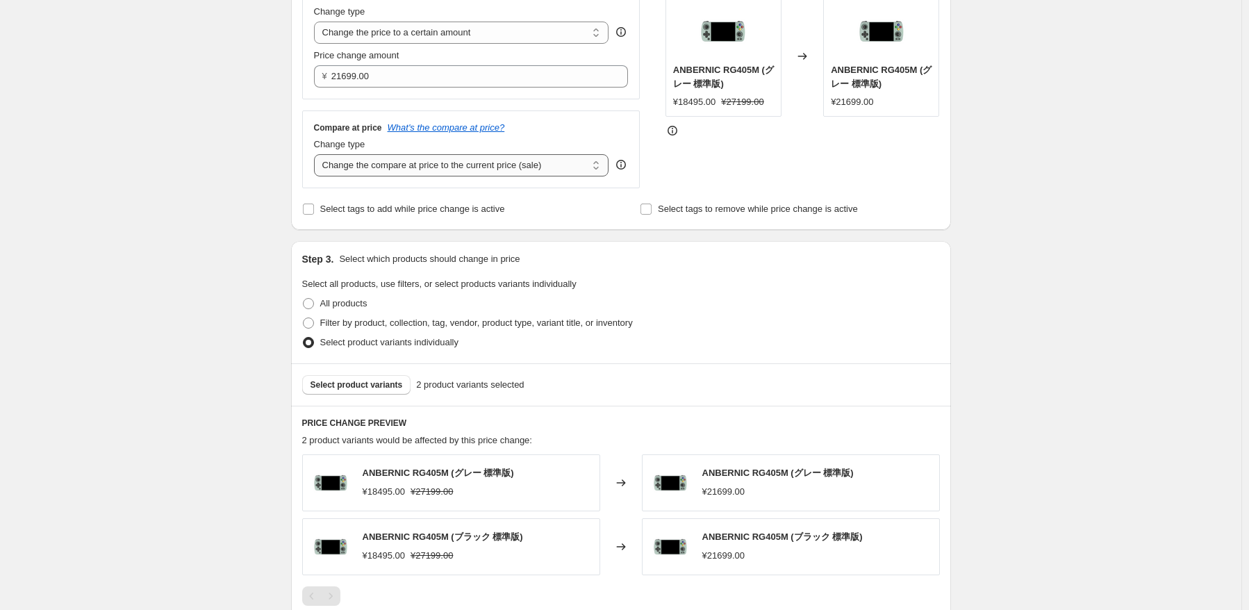
drag, startPoint x: 451, startPoint y: 172, endPoint x: 458, endPoint y: 172, distance: 7.6
click at [452, 172] on select "Change the compare at price to the current price (sale) Change the compare at p…" at bounding box center [461, 165] width 295 height 22
select select "no_change"
click at [317, 155] on select "Change the compare at price to the current price (sale) Change the compare at p…" at bounding box center [461, 165] width 295 height 22
click at [901, 365] on div "Select product variants 2 product variants selected" at bounding box center [621, 384] width 660 height 42
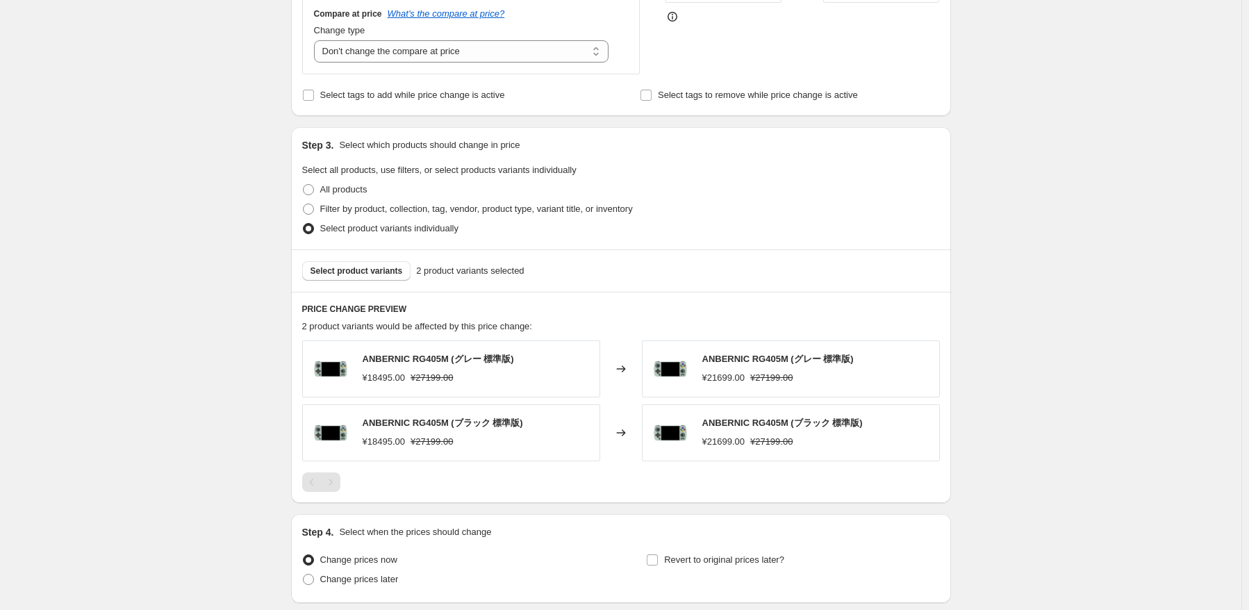
scroll to position [499, 0]
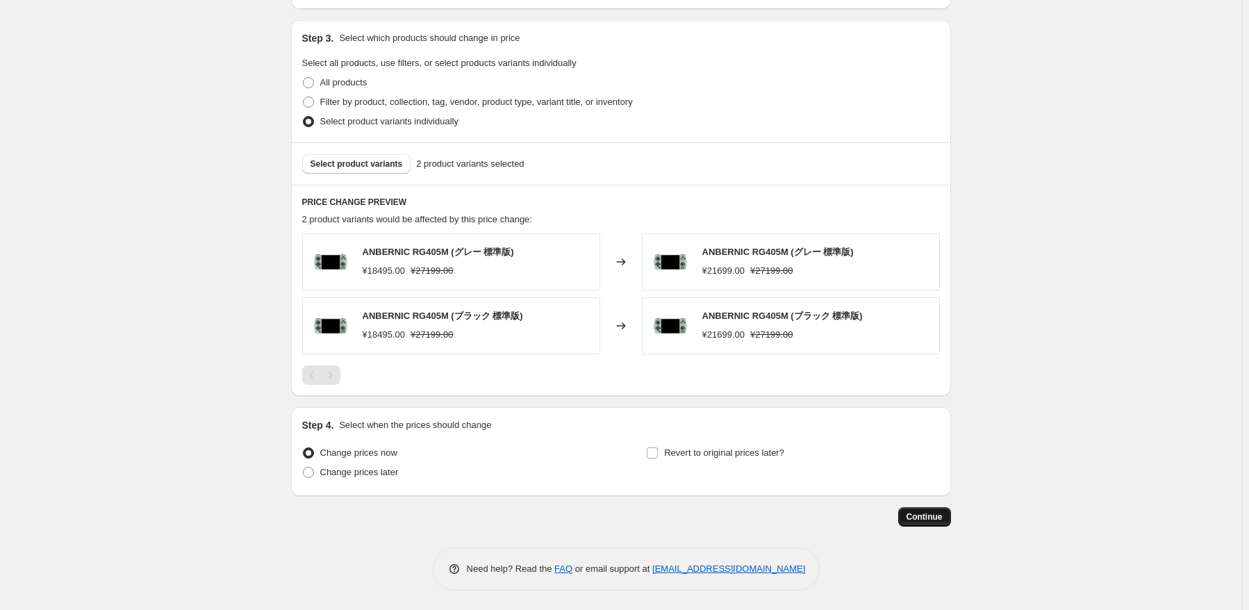
click at [935, 522] on button "Continue" at bounding box center [924, 516] width 53 height 19
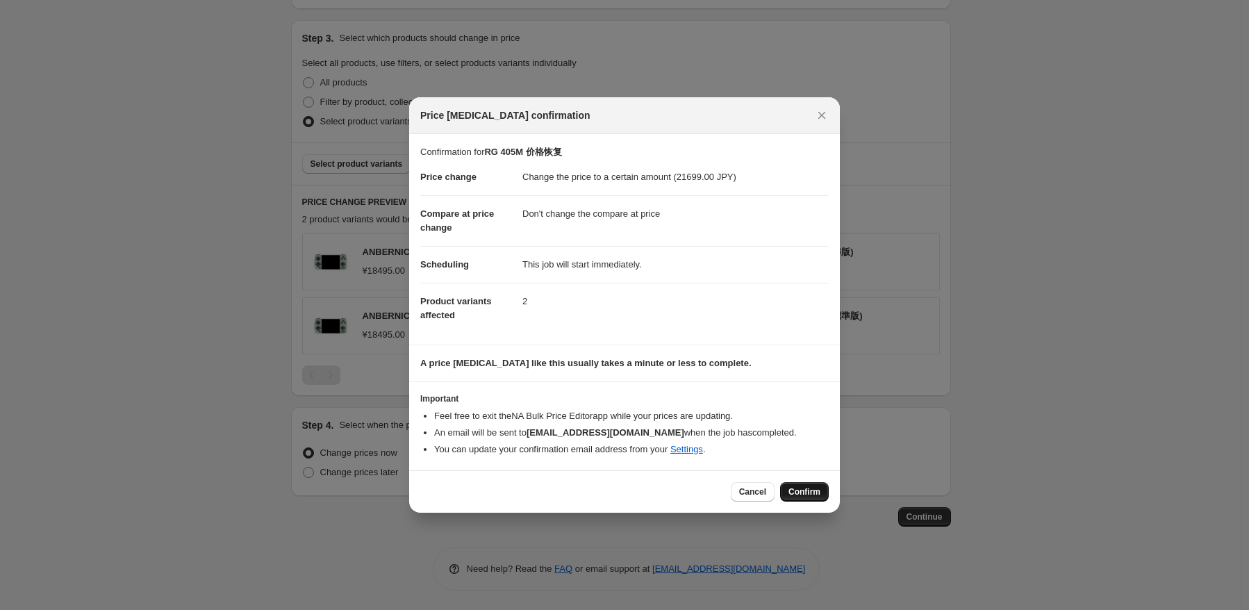
click at [808, 487] on span "Confirm" at bounding box center [804, 491] width 32 height 11
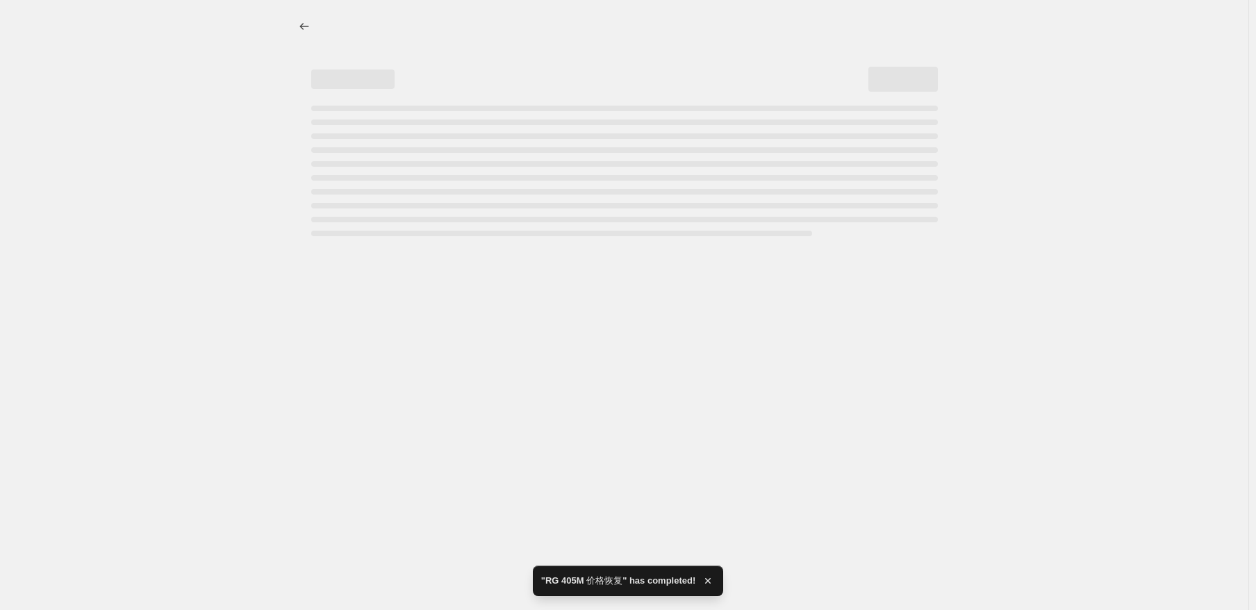
select select "no_change"
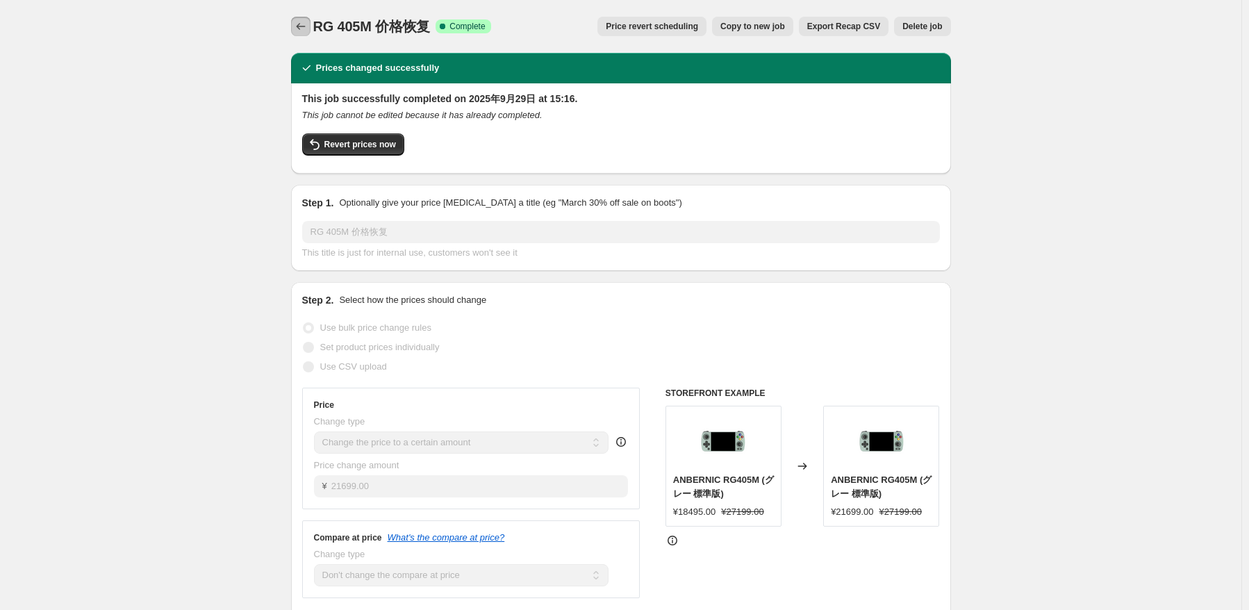
click at [297, 24] on icon "Price change jobs" at bounding box center [301, 26] width 14 height 14
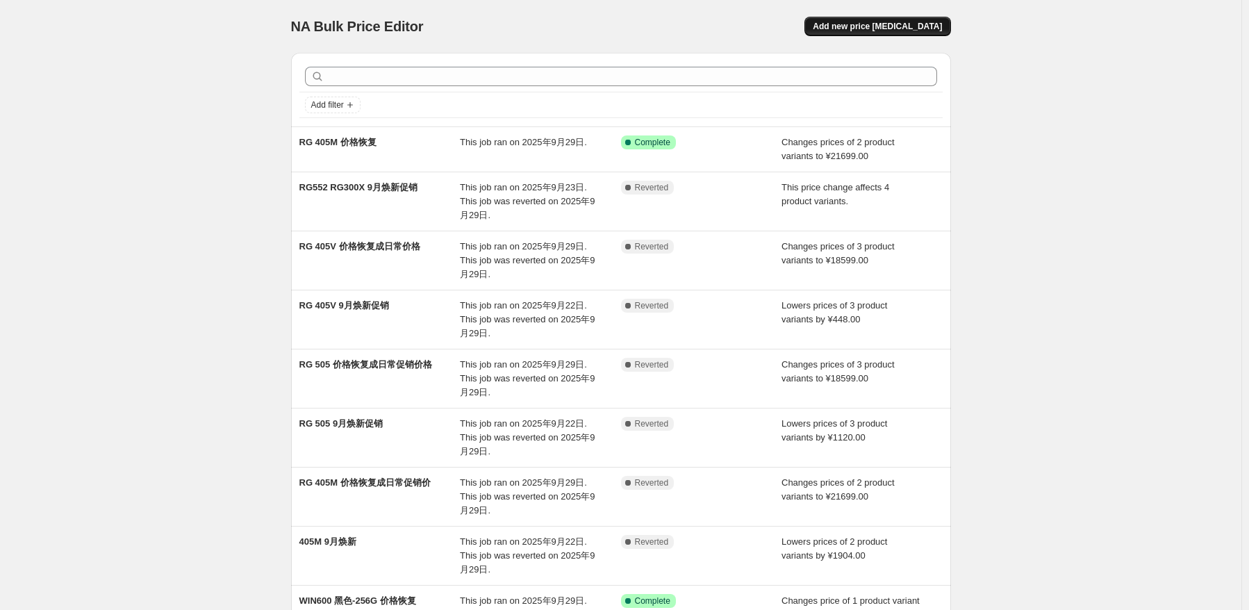
click at [937, 26] on span "Add new price [MEDICAL_DATA]" at bounding box center [876, 26] width 129 height 11
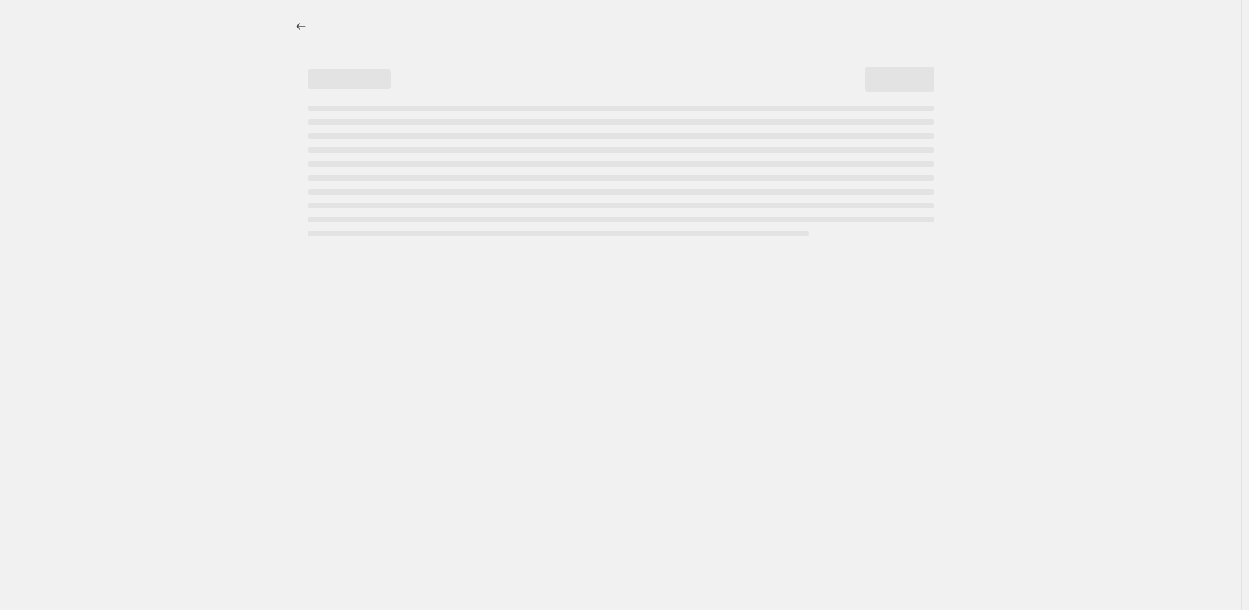
select select "percentage"
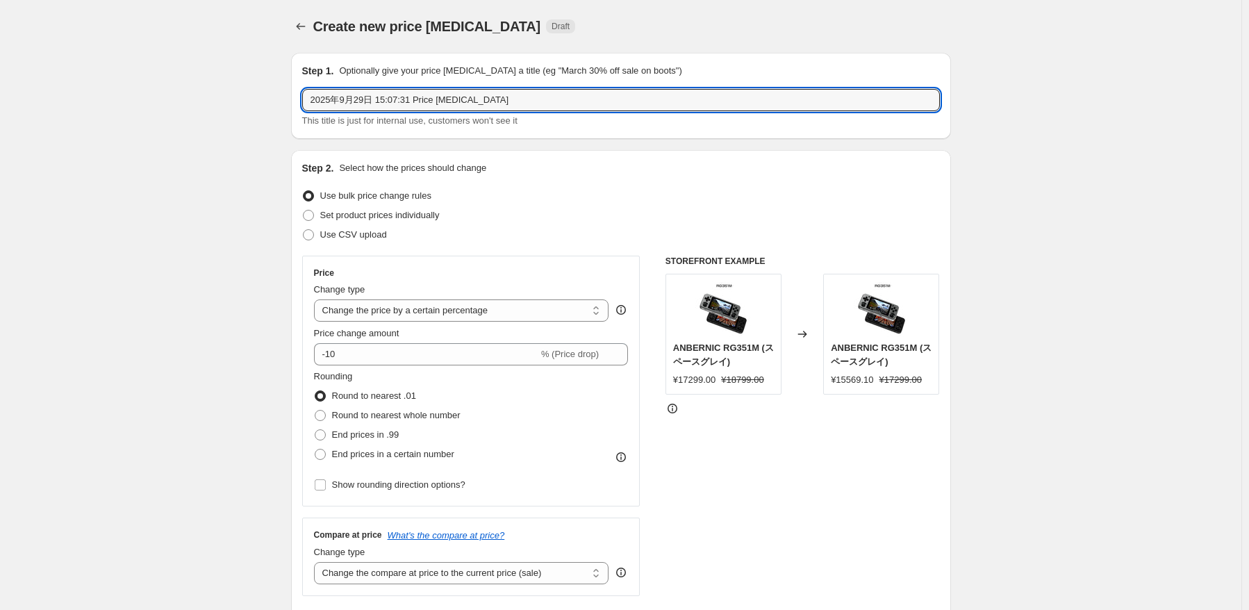
drag, startPoint x: 568, startPoint y: 93, endPoint x: 268, endPoint y: 83, distance: 300.2
type input "r"
type input "RG 405V 价格恢复"
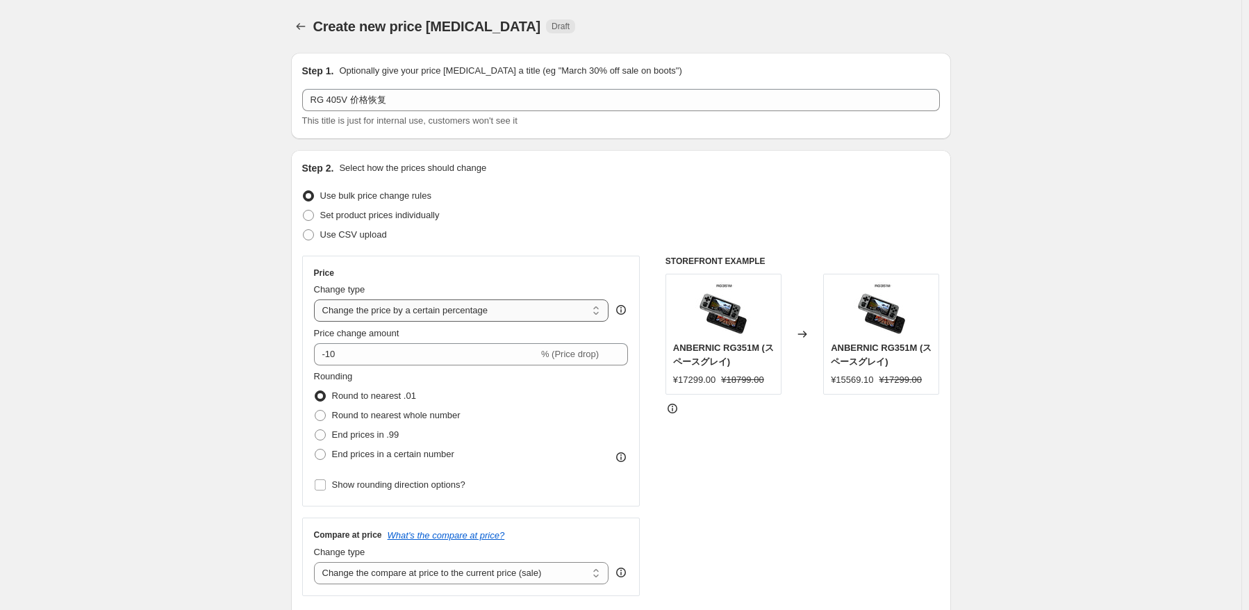
click at [415, 310] on select "Change the price to a certain amount Change the price by a certain amount Chang…" at bounding box center [461, 310] width 295 height 22
select select "to"
click at [317, 299] on select "Change the price to a certain amount Change the price by a certain amount Chang…" at bounding box center [461, 310] width 295 height 22
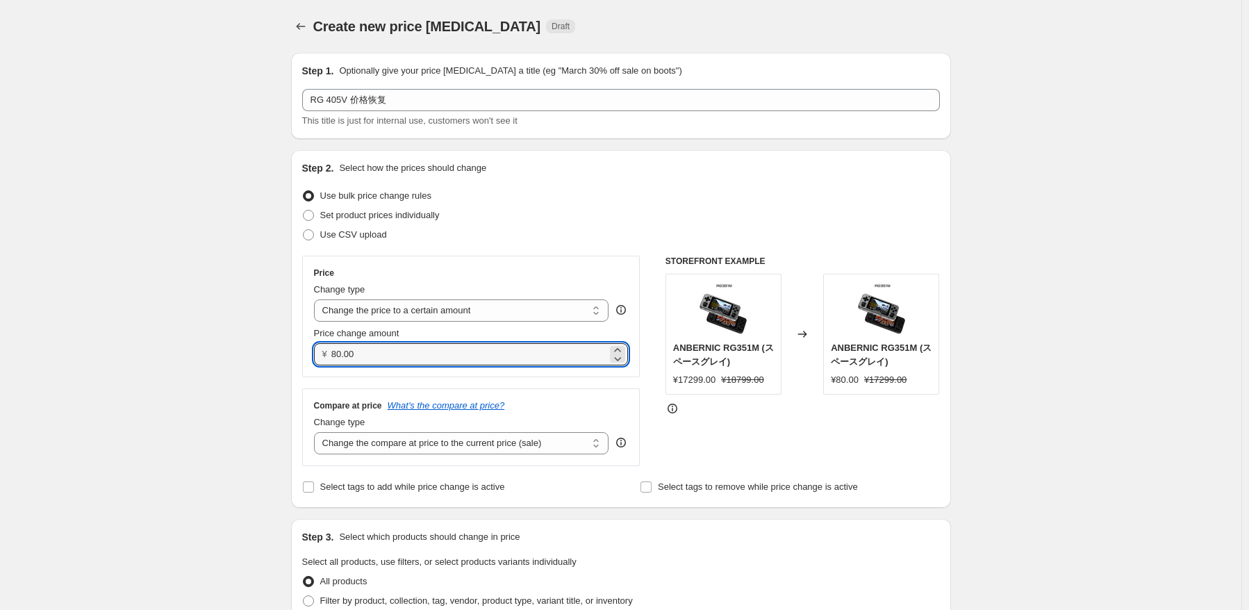
drag, startPoint x: 406, startPoint y: 345, endPoint x: 208, endPoint y: 342, distance: 197.9
paste input "18599"
type input "18599.00"
drag, startPoint x: 464, startPoint y: 437, endPoint x: 469, endPoint y: 453, distance: 17.4
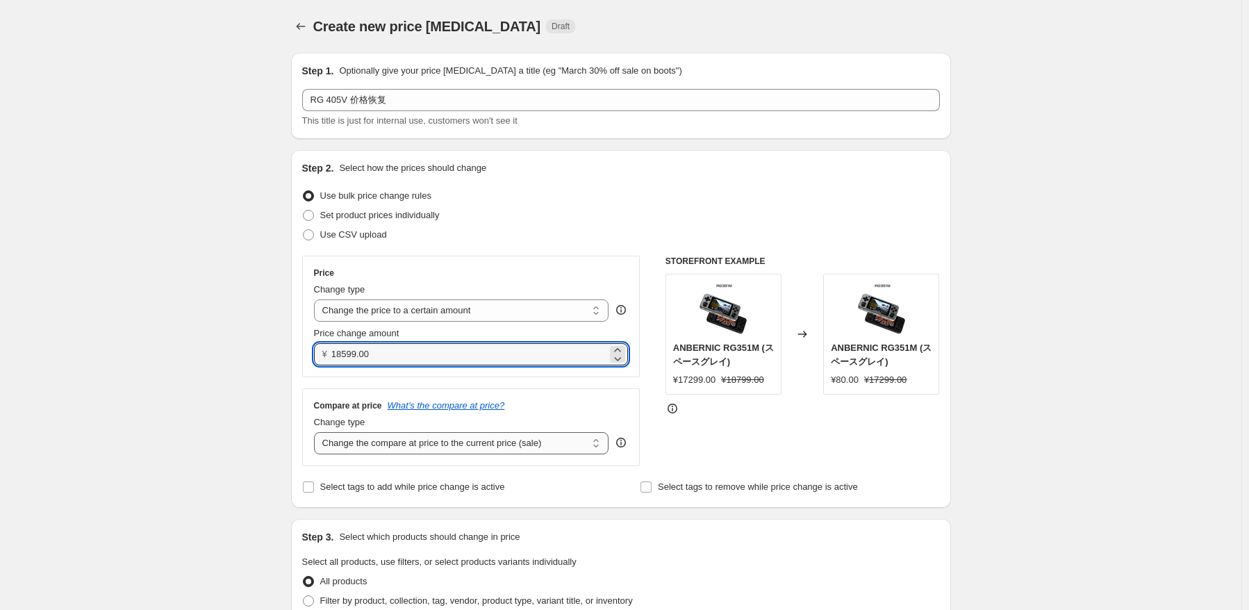
click at [464, 437] on select "Change the compare at price to the current price (sale) Change the compare at p…" at bounding box center [461, 443] width 295 height 22
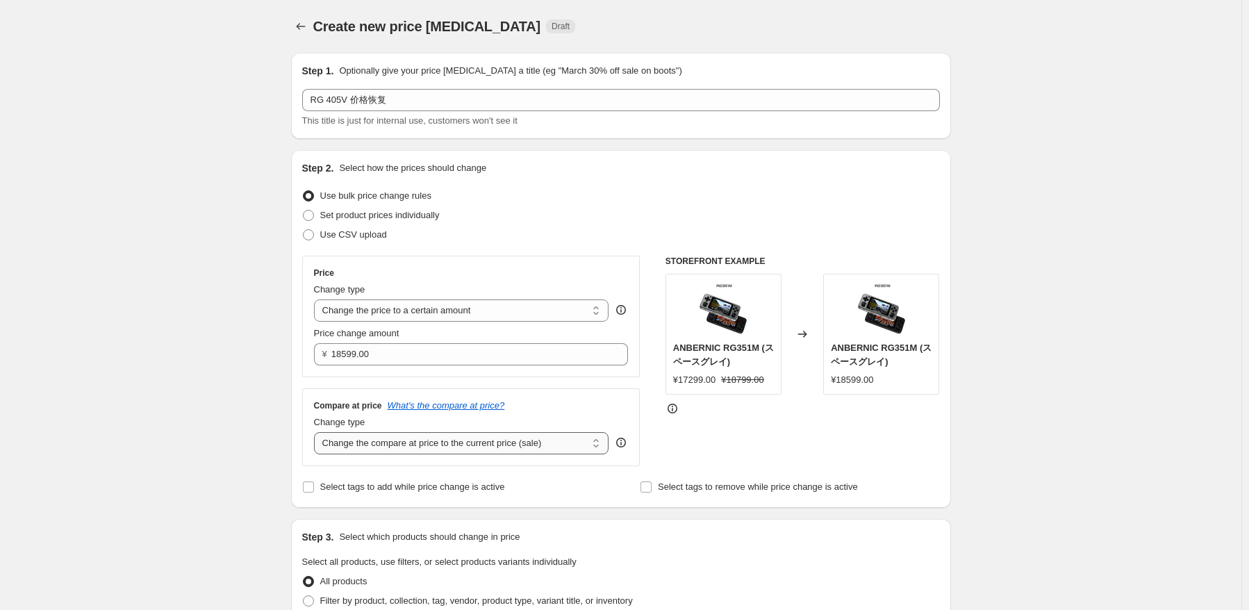
select select "no_change"
click at [317, 433] on select "Change the compare at price to the current price (sale) Change the compare at p…" at bounding box center [461, 443] width 295 height 22
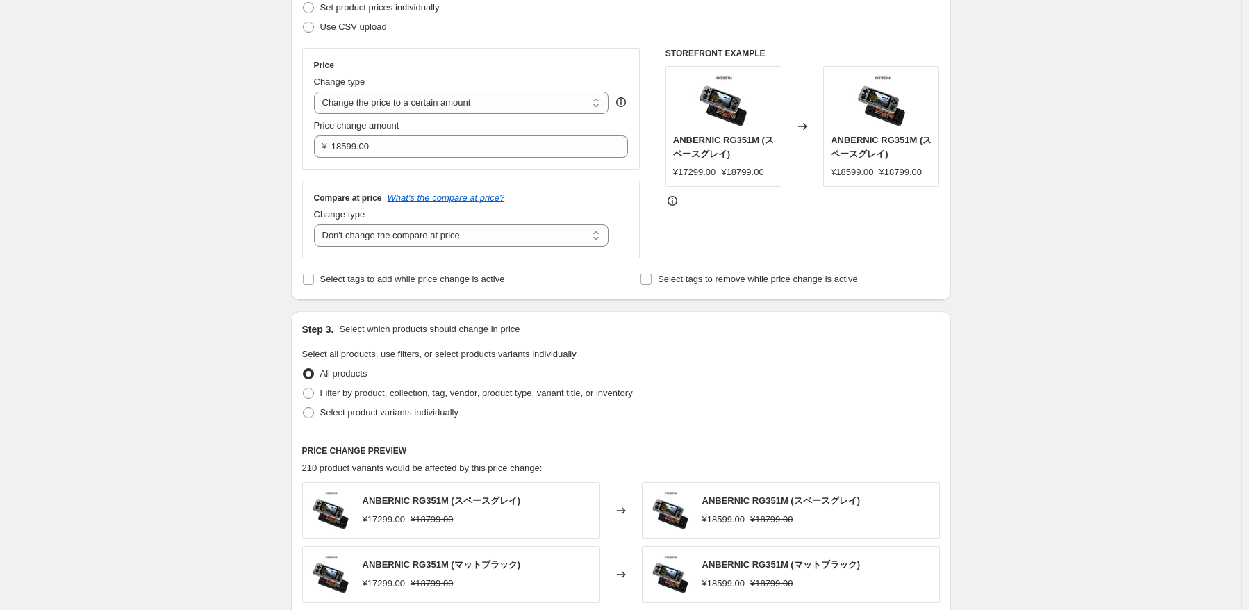
scroll to position [208, 0]
click at [369, 394] on span "Filter by product, collection, tag, vendor, product type, variant title, or inv…" at bounding box center [476, 392] width 312 height 10
click at [303, 387] on input "Filter by product, collection, tag, vendor, product type, variant title, or inv…" at bounding box center [303, 387] width 1 height 1
radio input "true"
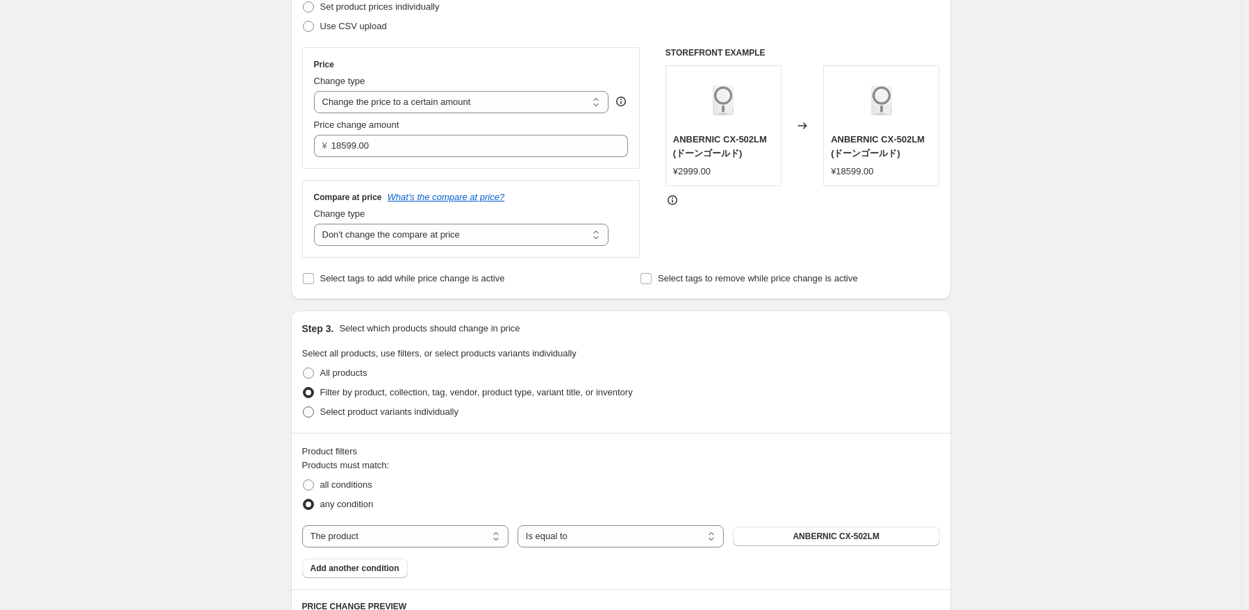
click at [370, 415] on span "Select product variants individually" at bounding box center [389, 411] width 138 height 10
click at [303, 407] on input "Select product variants individually" at bounding box center [303, 406] width 1 height 1
radio input "true"
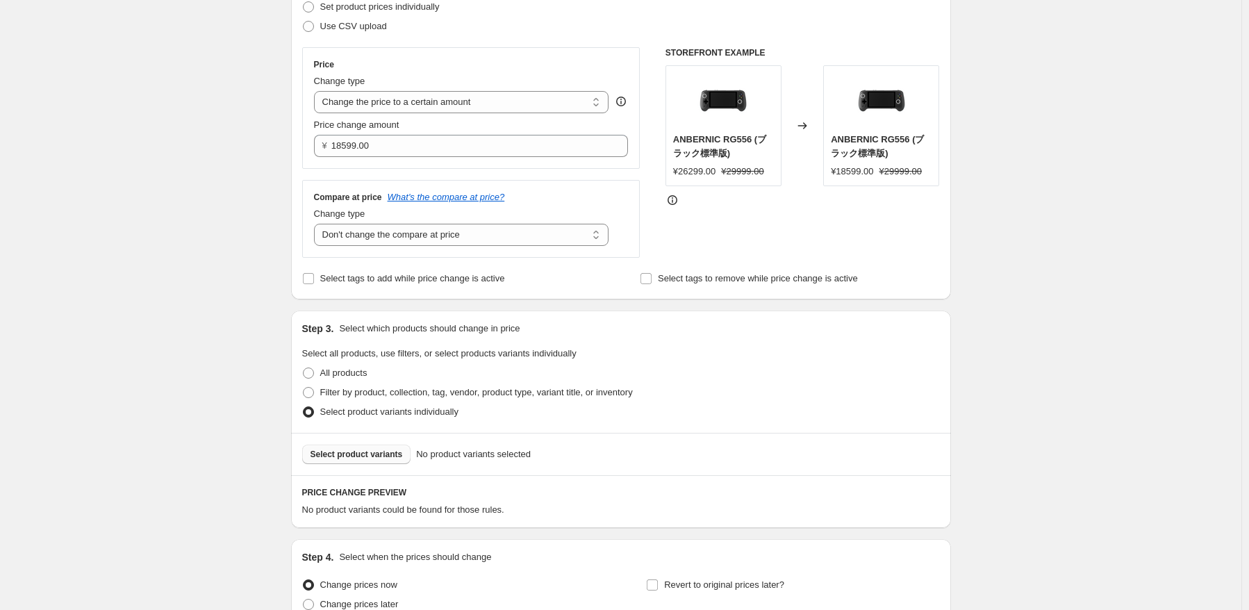
click at [386, 461] on button "Select product variants" at bounding box center [356, 453] width 109 height 19
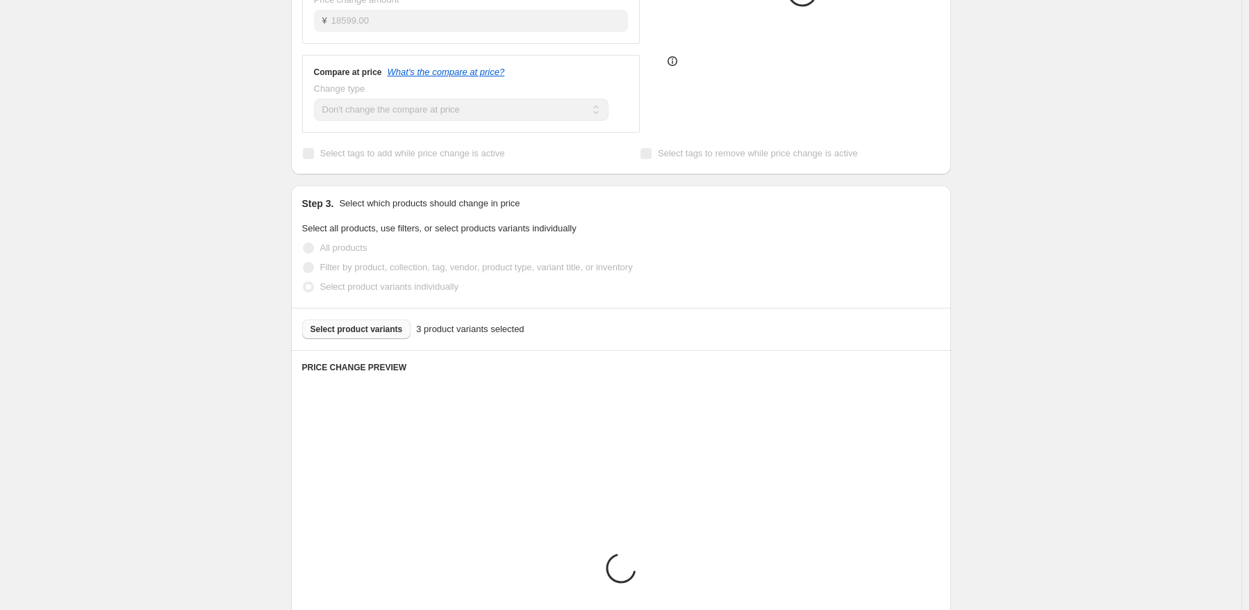
scroll to position [556, 0]
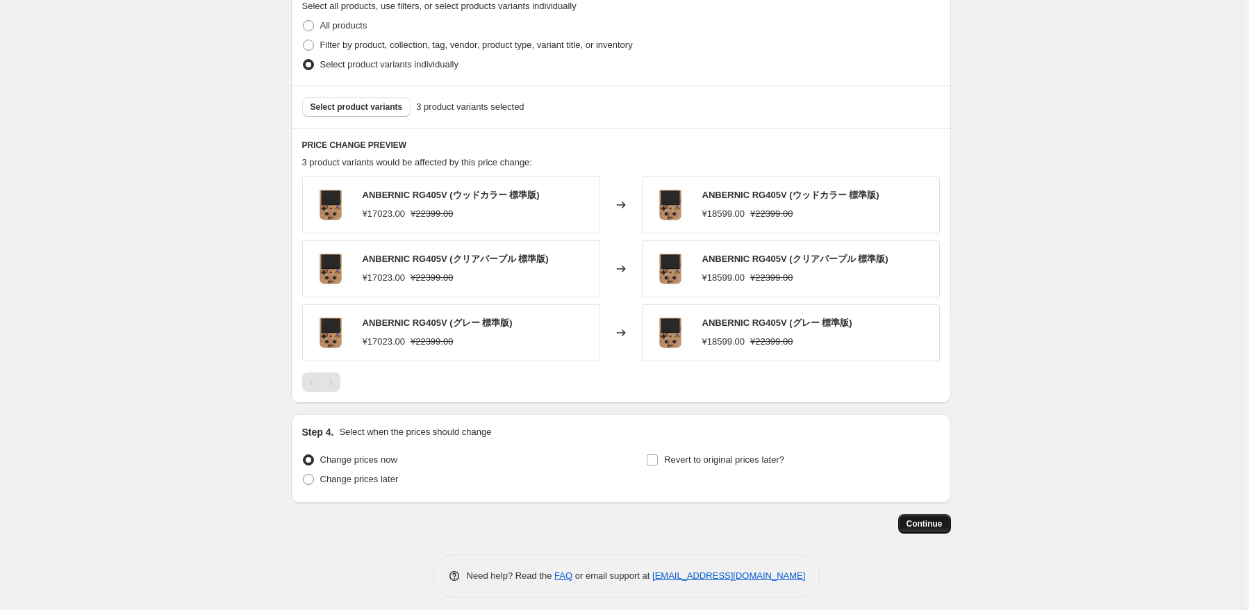
click at [928, 517] on button "Continue" at bounding box center [924, 523] width 53 height 19
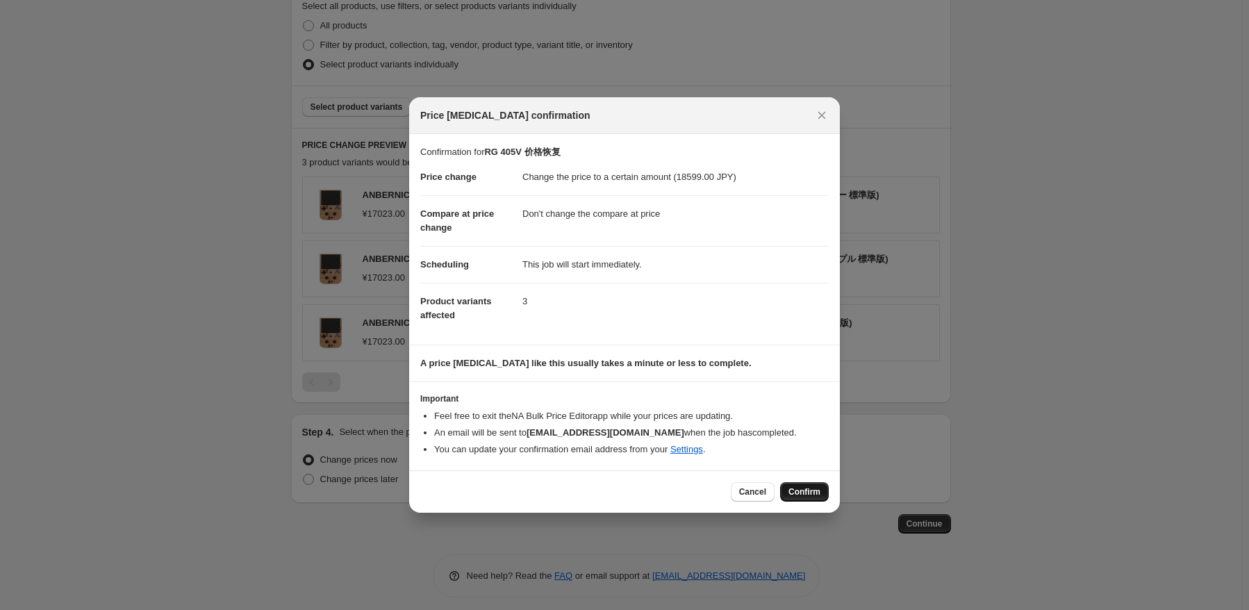
click at [803, 493] on span "Confirm" at bounding box center [804, 491] width 32 height 11
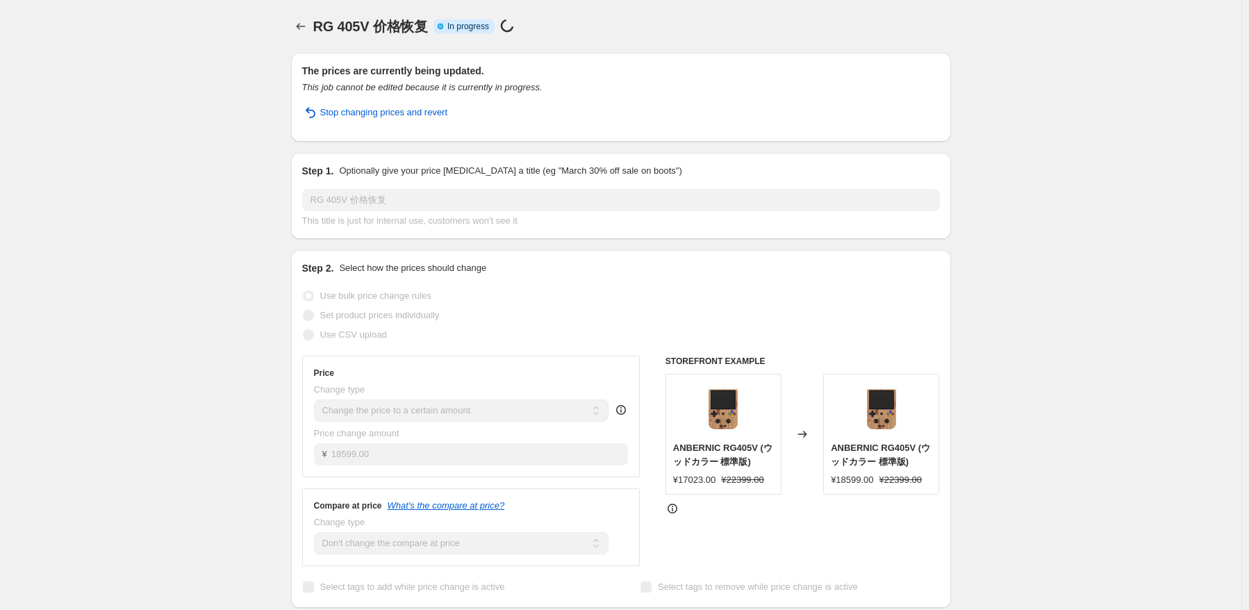
select select "no_change"
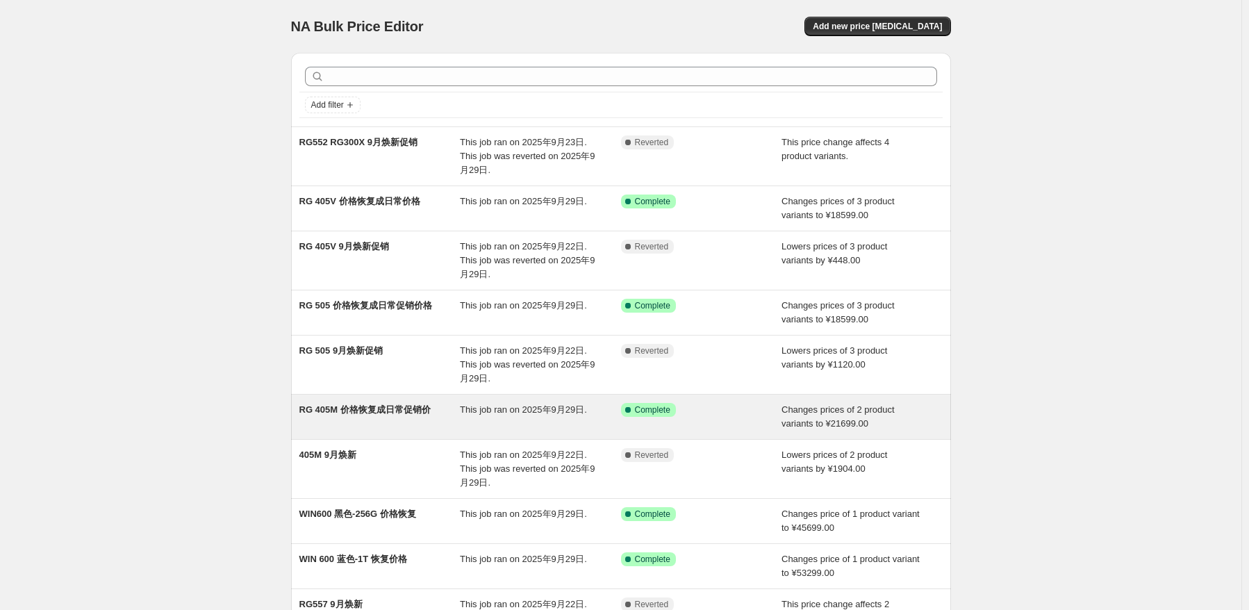
click at [441, 415] on div "RG 405M 价格恢复成日常促销价" at bounding box center [379, 417] width 161 height 28
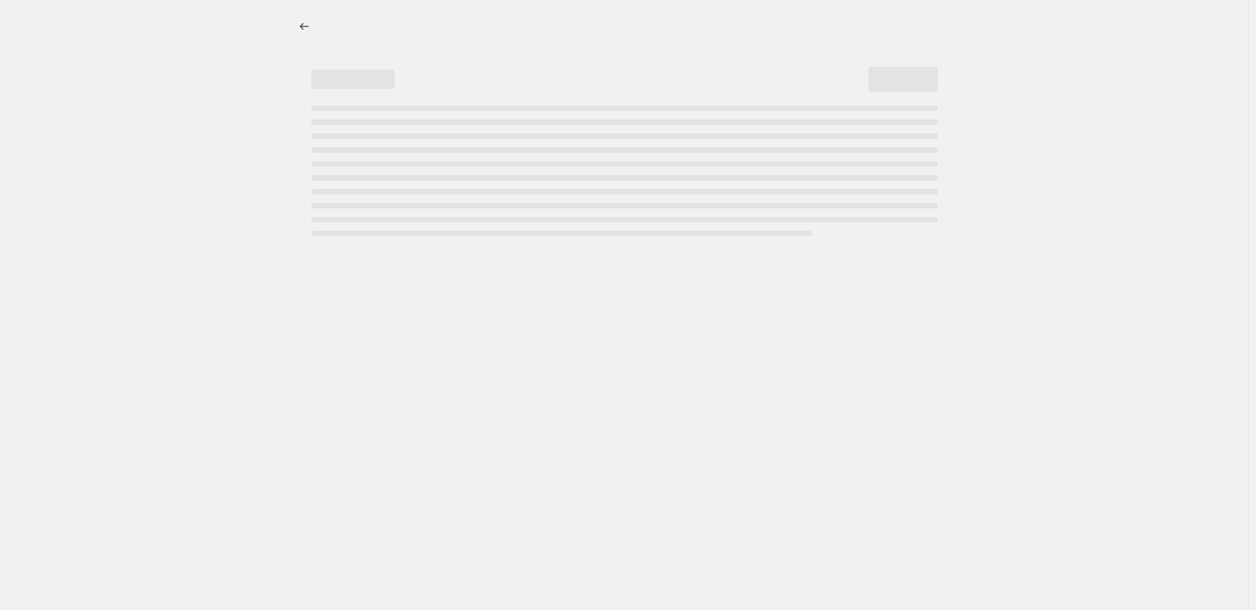
select select "no_change"
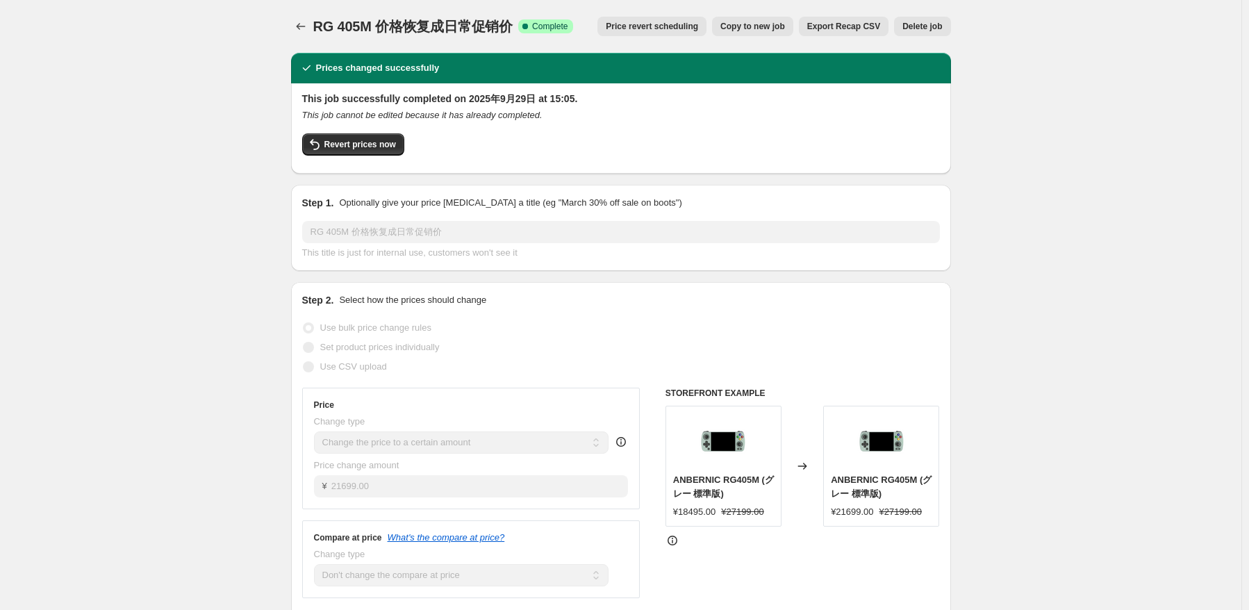
click at [301, 33] on button "Price change jobs" at bounding box center [300, 26] width 19 height 19
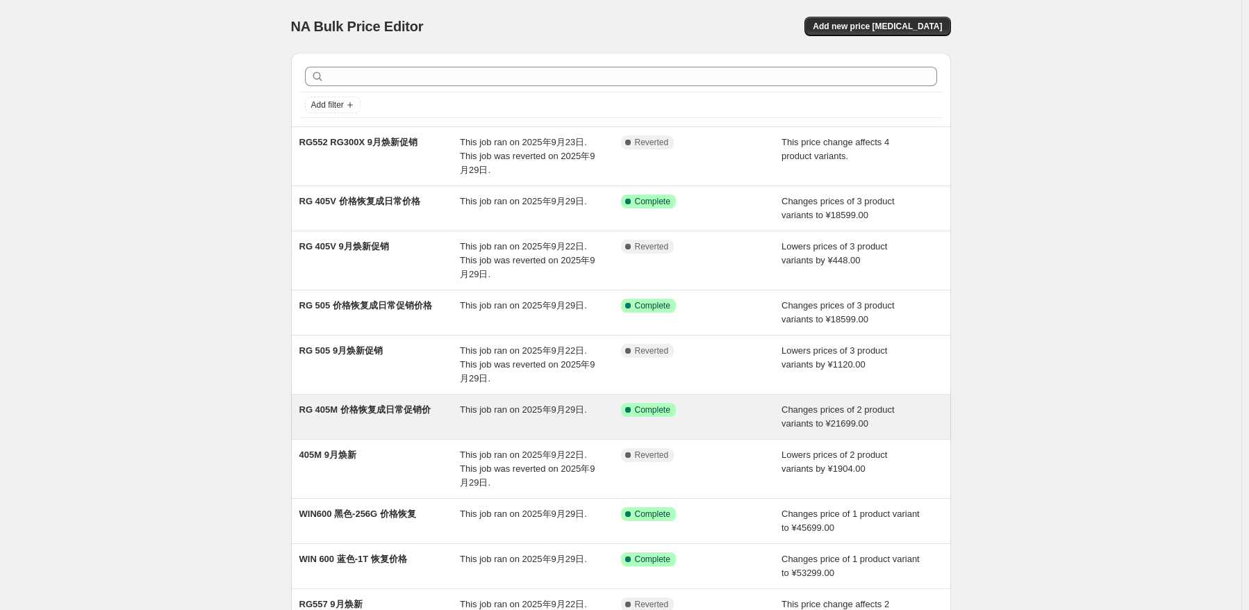
click at [513, 407] on span "This job ran on 2025年9月29日." at bounding box center [523, 409] width 127 height 10
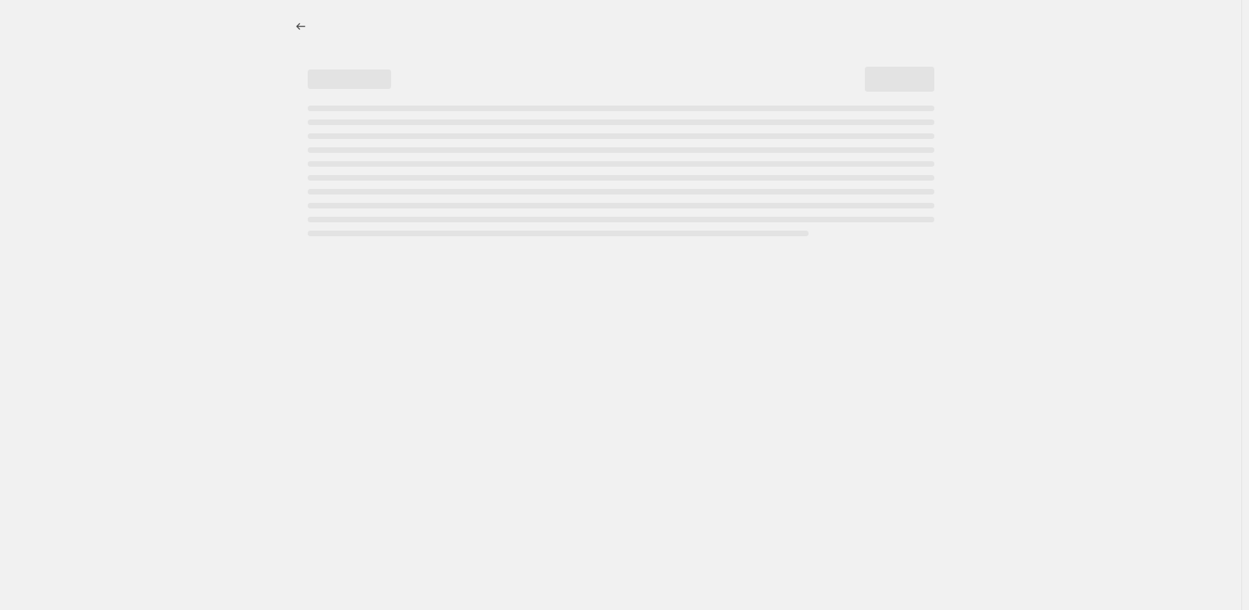
select select "no_change"
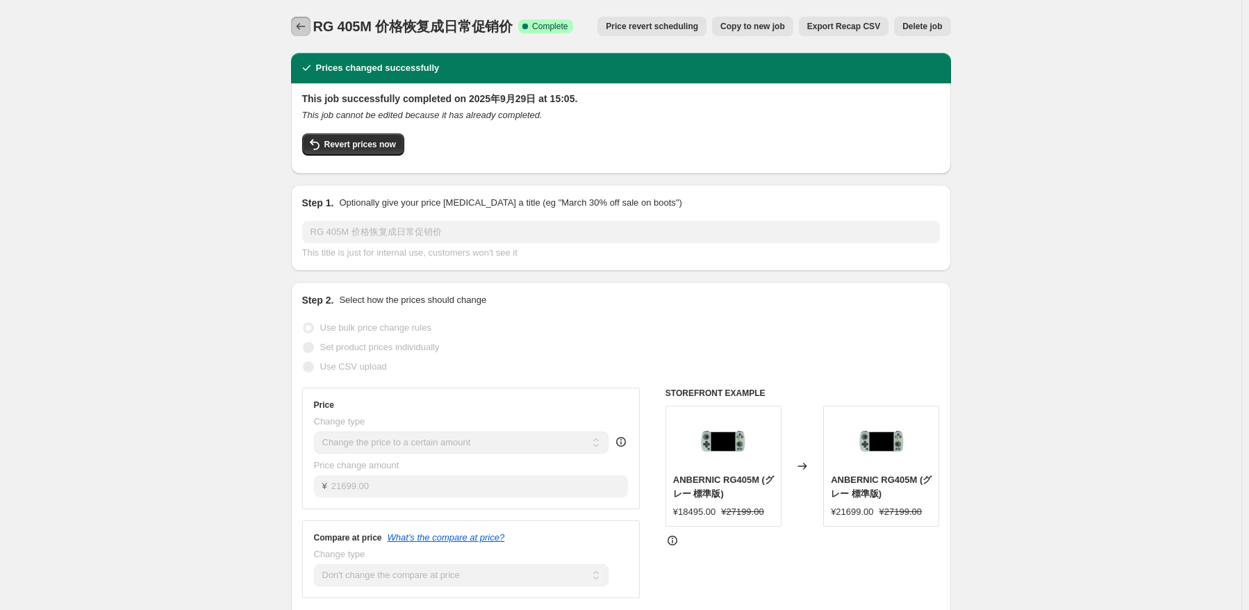
click at [310, 17] on button "Price change jobs" at bounding box center [300, 26] width 19 height 19
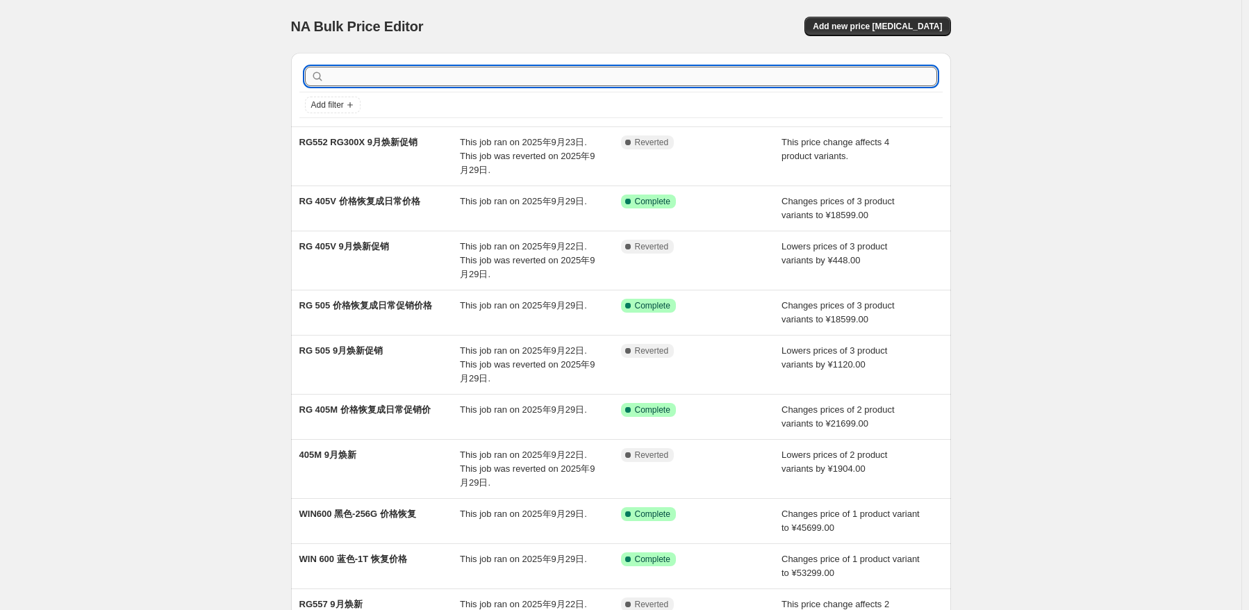
click at [462, 74] on input "text" at bounding box center [632, 76] width 610 height 19
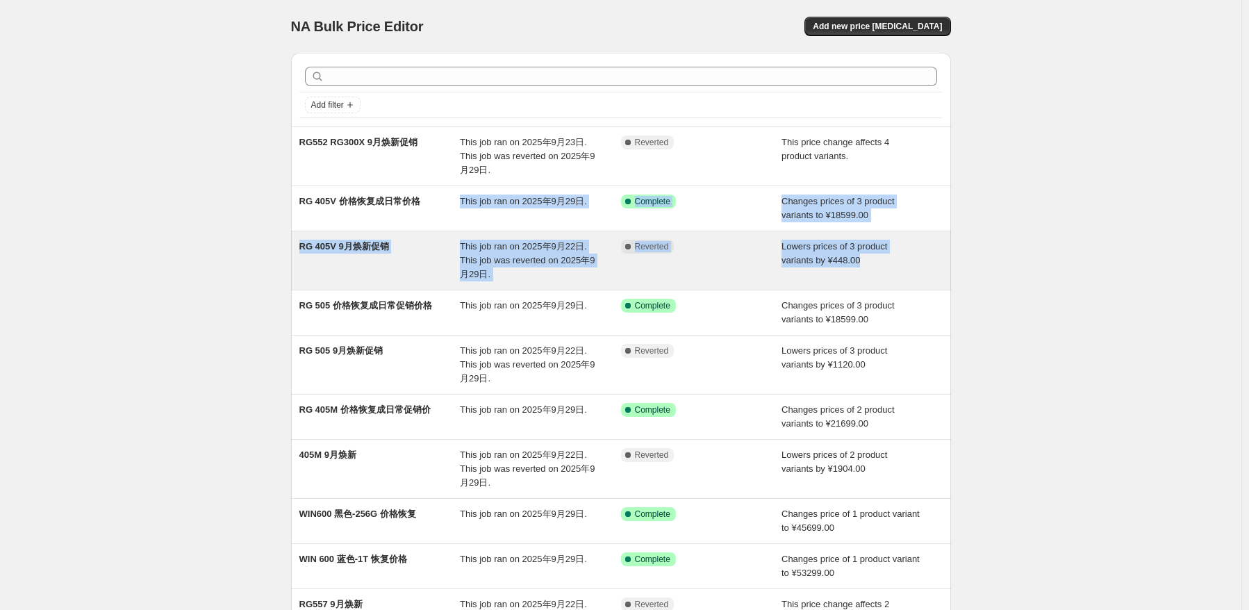
drag, startPoint x: 428, startPoint y: 202, endPoint x: 751, endPoint y: 231, distance: 324.2
click at [806, 240] on ul "RG552 RG300X 9月焕新促销 This job ran on 2025年9月23日. This job was reverted on 2025年9…" at bounding box center [621, 386] width 660 height 521
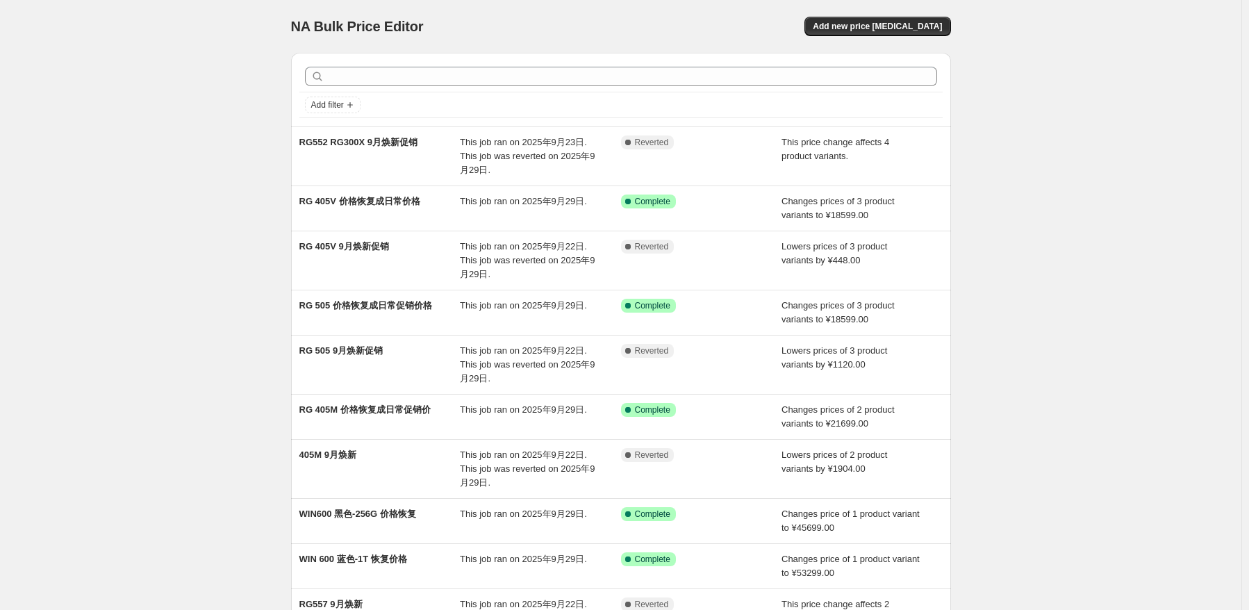
click at [1103, 408] on div "NA Bulk Price Editor. This page is ready NA Bulk Price Editor Add new price cha…" at bounding box center [620, 392] width 1241 height 785
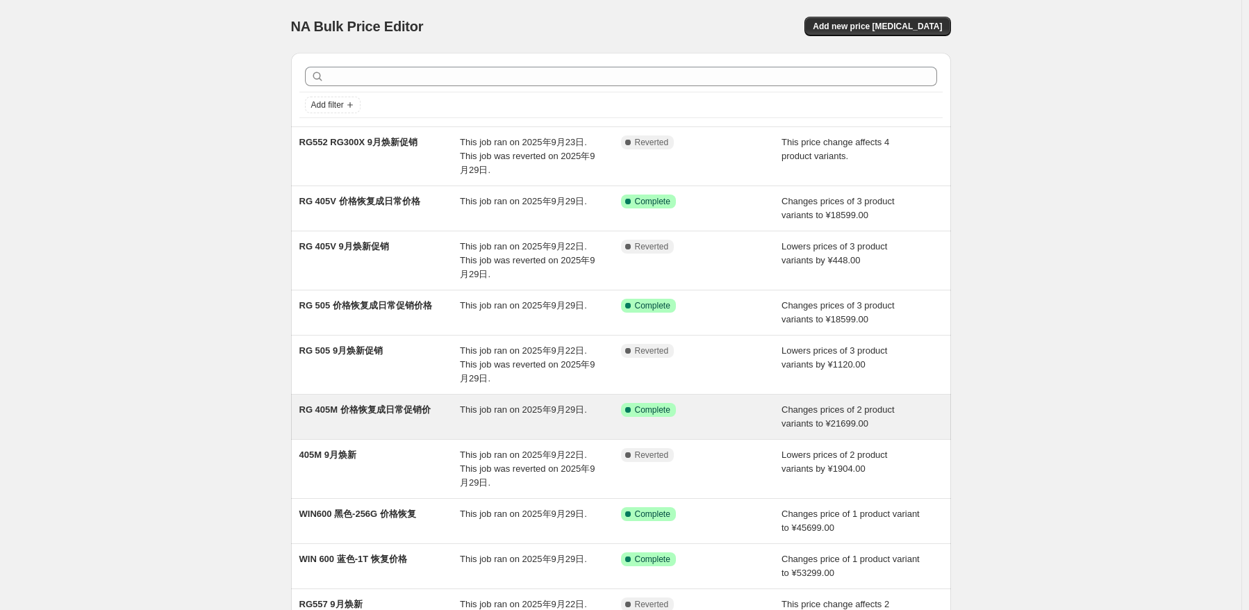
click at [598, 421] on div "This job ran on 2025年9月29日." at bounding box center [540, 417] width 161 height 28
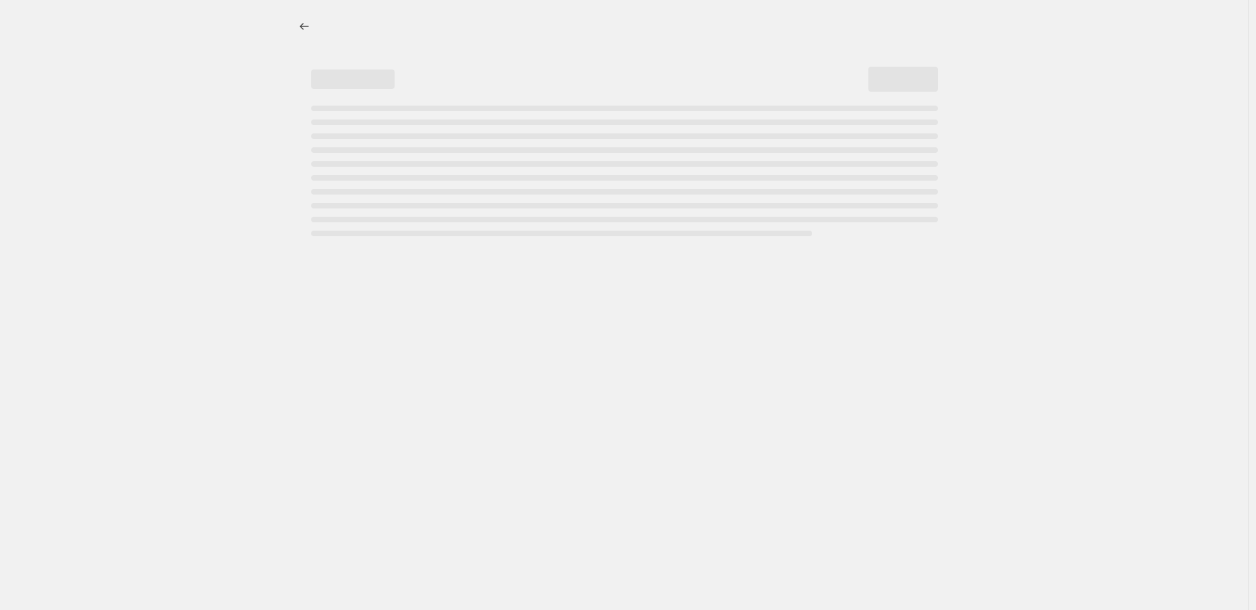
select select "no_change"
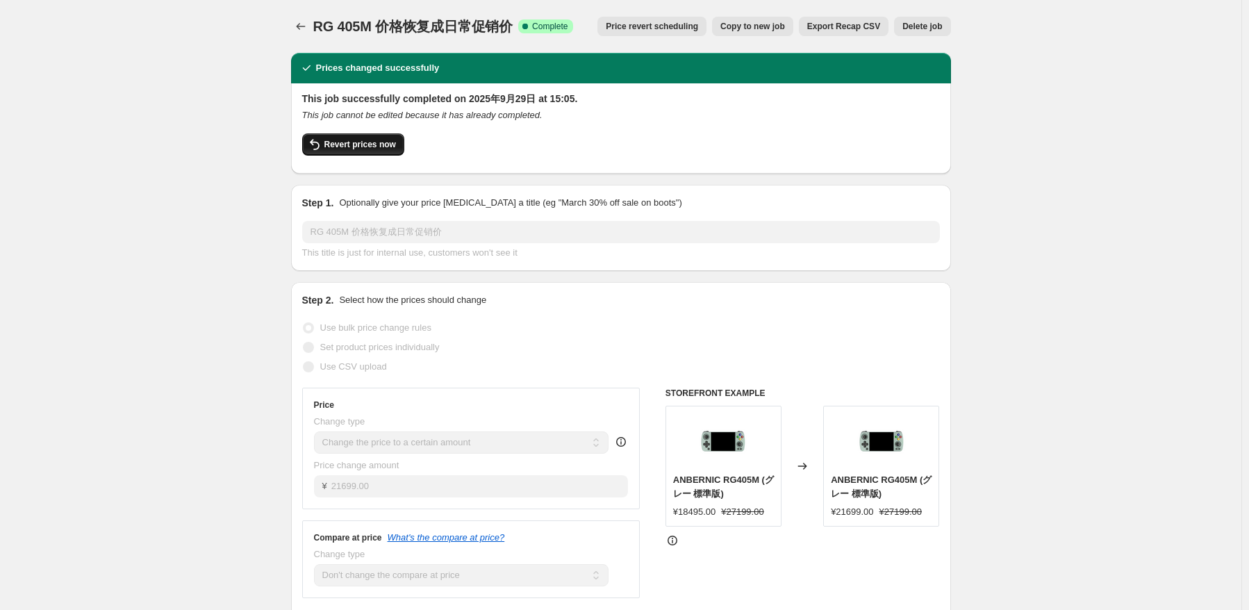
click at [354, 143] on span "Revert prices now" at bounding box center [360, 144] width 72 height 11
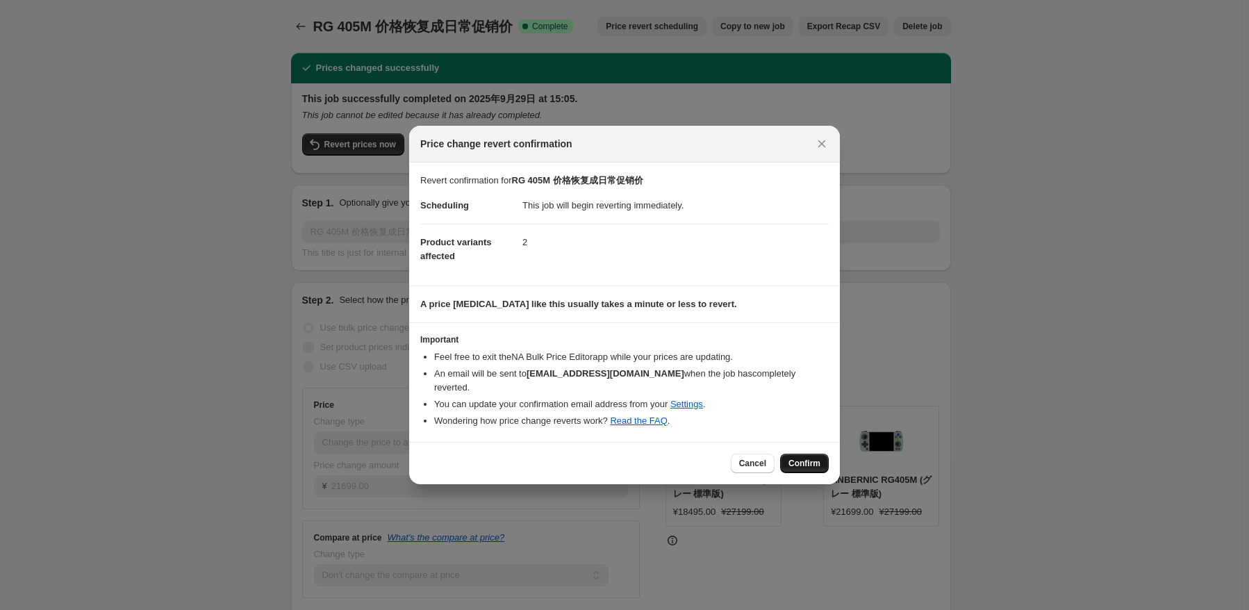
click at [806, 458] on span "Confirm" at bounding box center [804, 463] width 32 height 11
